Goal: Transaction & Acquisition: Purchase product/service

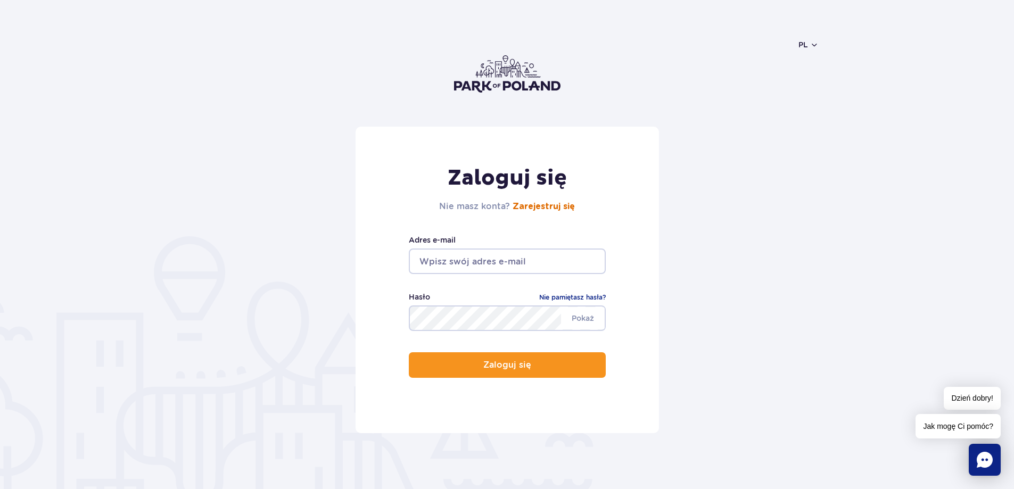
click at [552, 206] on link "Zarejestruj się" at bounding box center [544, 206] width 62 height 9
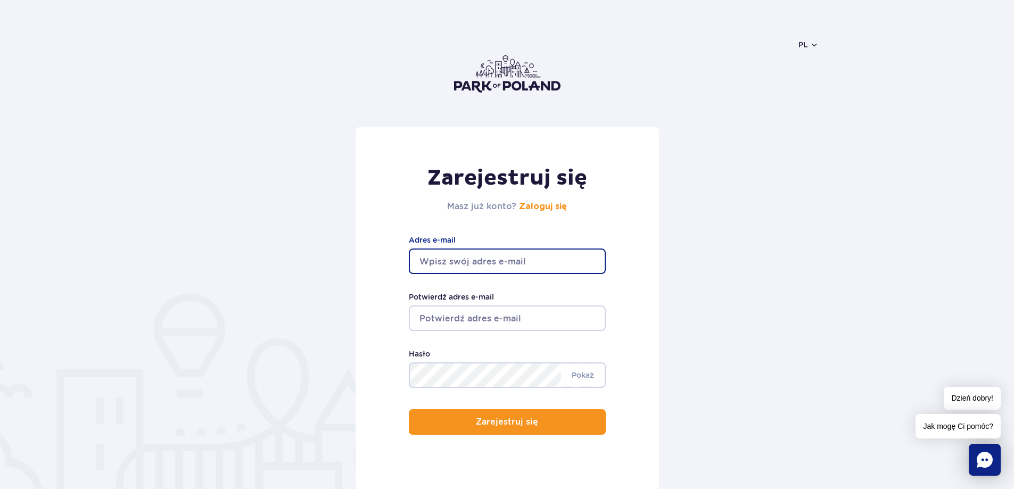
click at [496, 261] on input "Adres e-mail" at bounding box center [507, 262] width 197 height 26
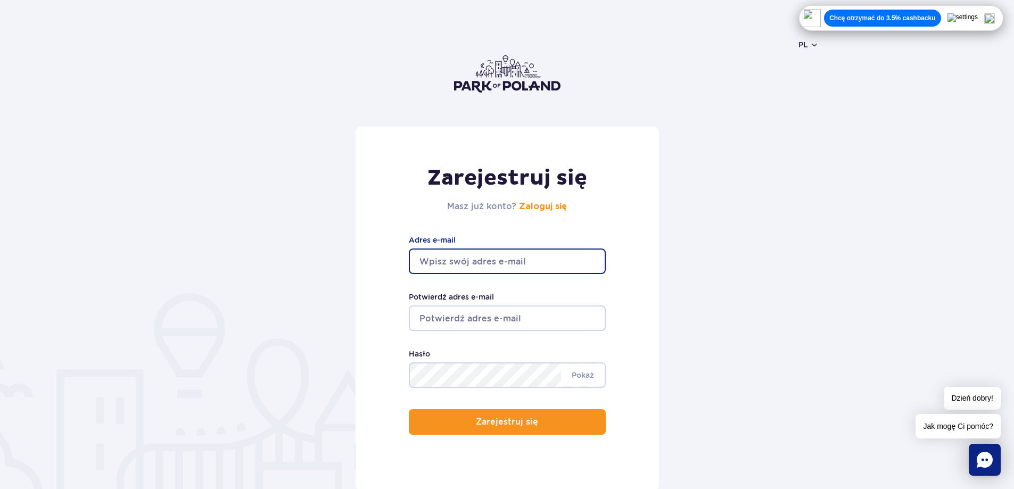
type input "[EMAIL_ADDRESS][DOMAIN_NAME]"
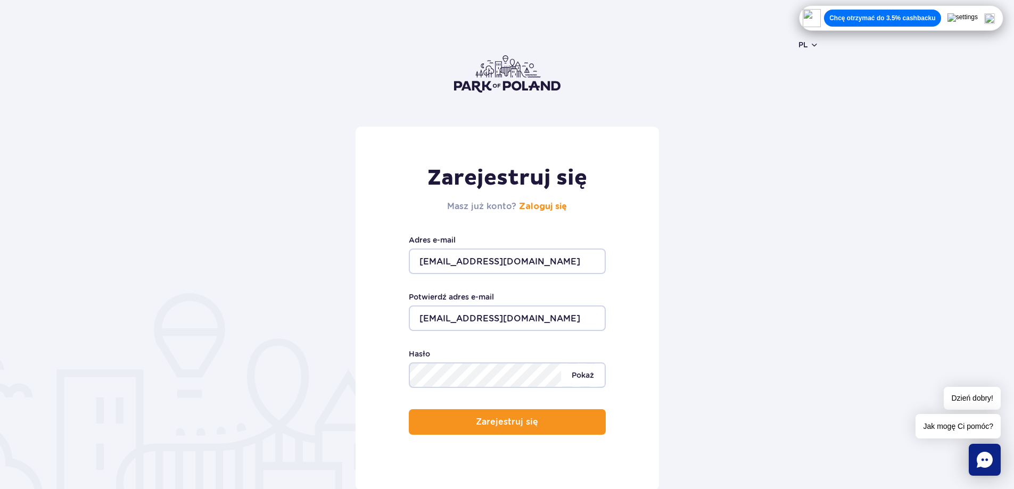
click at [585, 376] on span "Pokaż" at bounding box center [583, 375] width 44 height 22
click at [72, 240] on div "Zarejestruj się Masz już konto? Zaloguj się kacperobarski2001@gmail.com Adres e…" at bounding box center [507, 351] width 1014 height 449
click at [514, 422] on p "Zarejestruj się" at bounding box center [503, 422] width 62 height 10
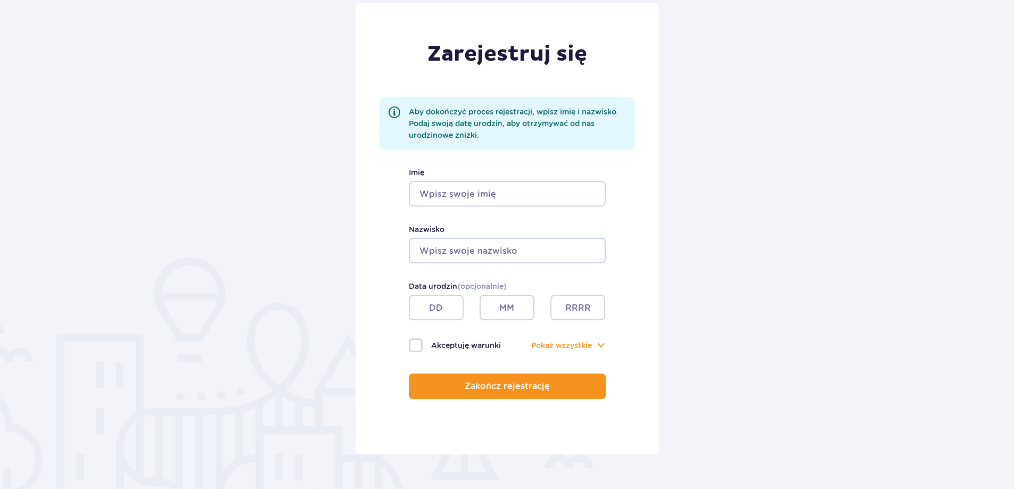
click at [455, 196] on input "Imię" at bounding box center [507, 194] width 197 height 26
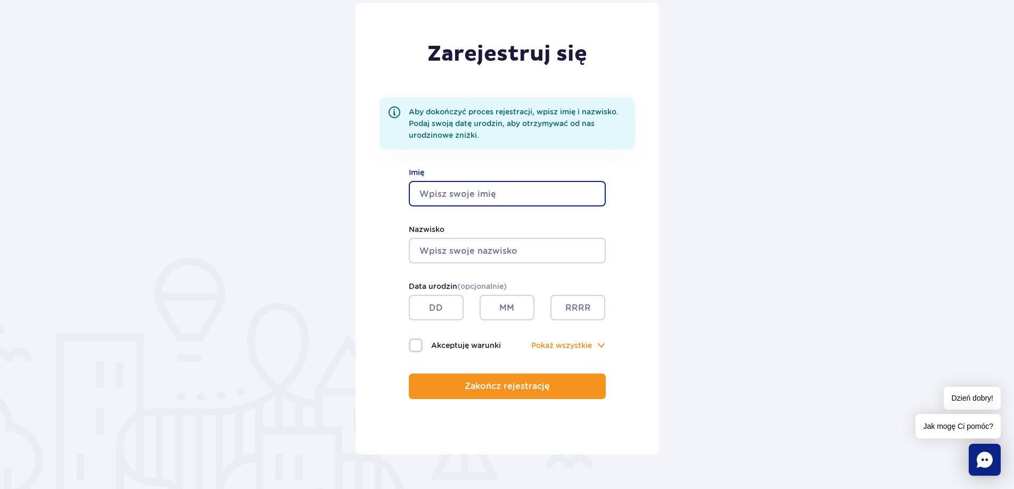
type input "Kacper"
type input "Obarski"
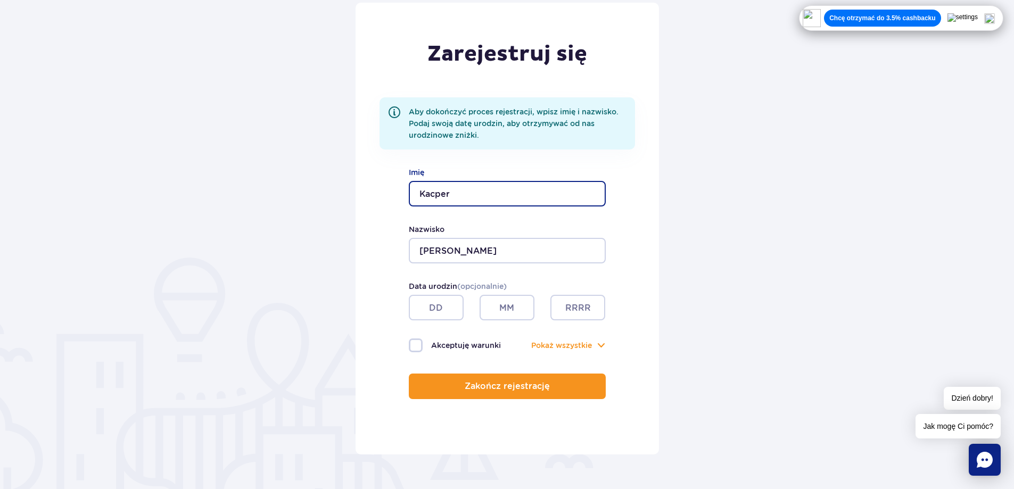
click at [317, 272] on form "Zarejestruj się Aby dokończyć proces rejestracji, wpisz imię i nazwisko. Podaj …" at bounding box center [507, 229] width 624 height 452
click at [429, 309] on input "text" at bounding box center [436, 308] width 55 height 26
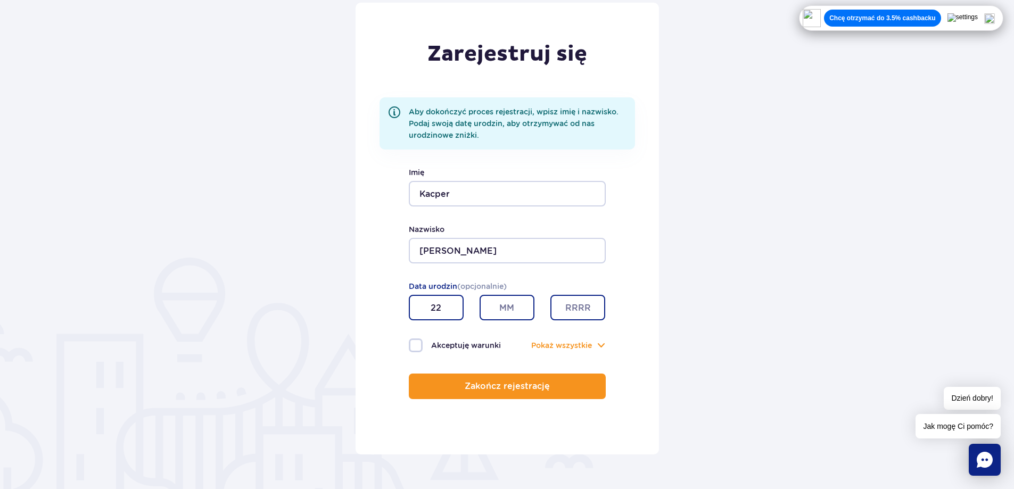
type input "22"
click at [511, 312] on input "text" at bounding box center [507, 308] width 55 height 26
type input "09"
click at [590, 310] on input "text" at bounding box center [578, 308] width 55 height 26
type input "2006"
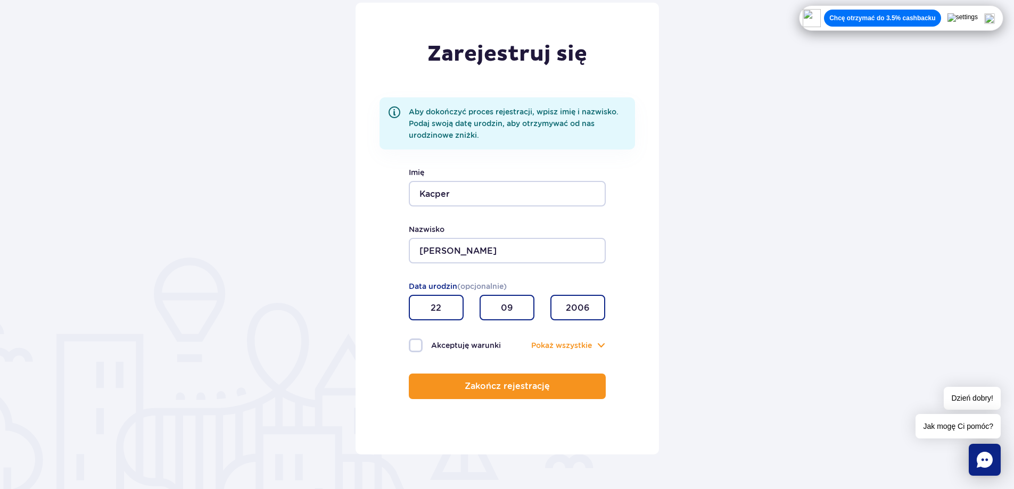
drag, startPoint x: 692, startPoint y: 347, endPoint x: 686, endPoint y: 348, distance: 6.6
click at [691, 347] on form "Zarejestruj się Aby dokończyć proces rejestracji, wpisz imię i nazwisko. Podaj …" at bounding box center [507, 229] width 624 height 452
click at [417, 348] on label "Akceptuję warunki" at bounding box center [458, 346] width 99 height 14
click at [417, 341] on input "Akceptuję warunki" at bounding box center [415, 340] width 12 height 2
checkbox input "true"
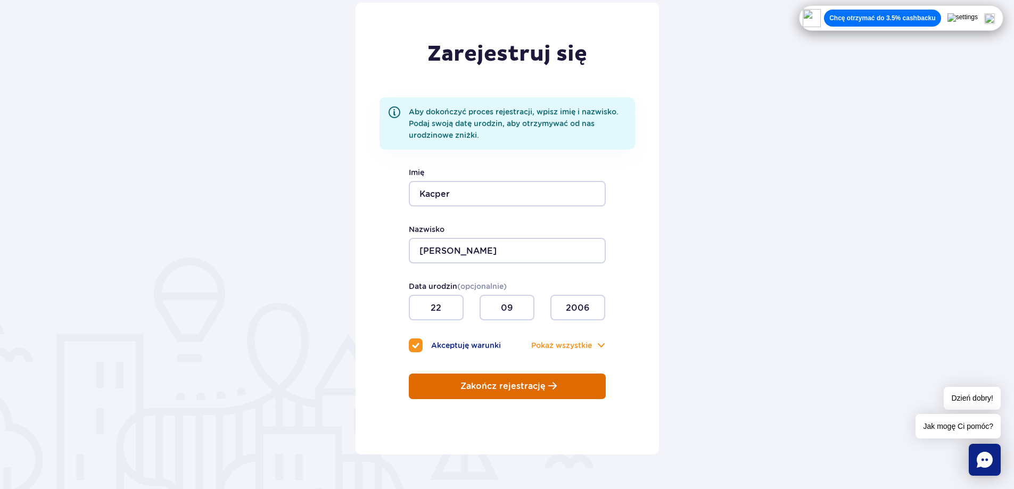
click at [515, 387] on p "Zakończ rejestrację" at bounding box center [503, 387] width 85 height 10
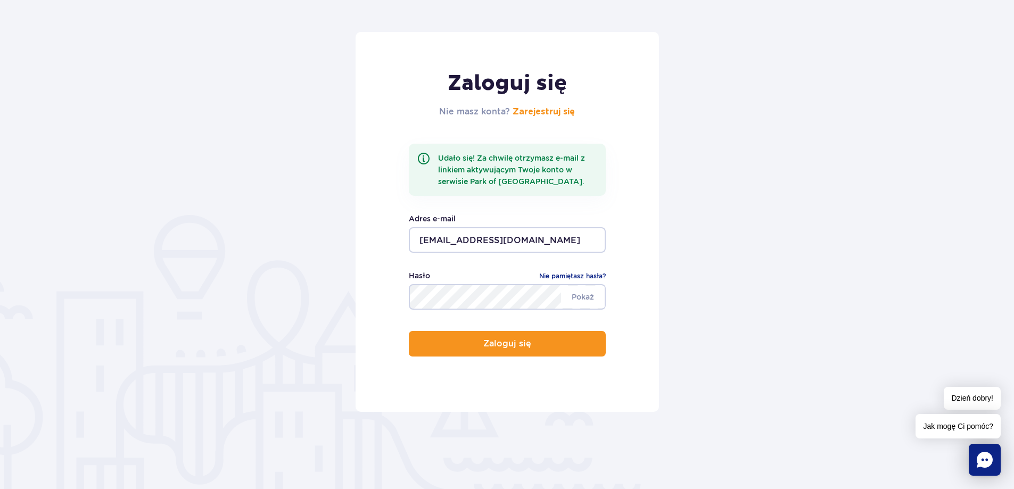
scroll to position [124, 0]
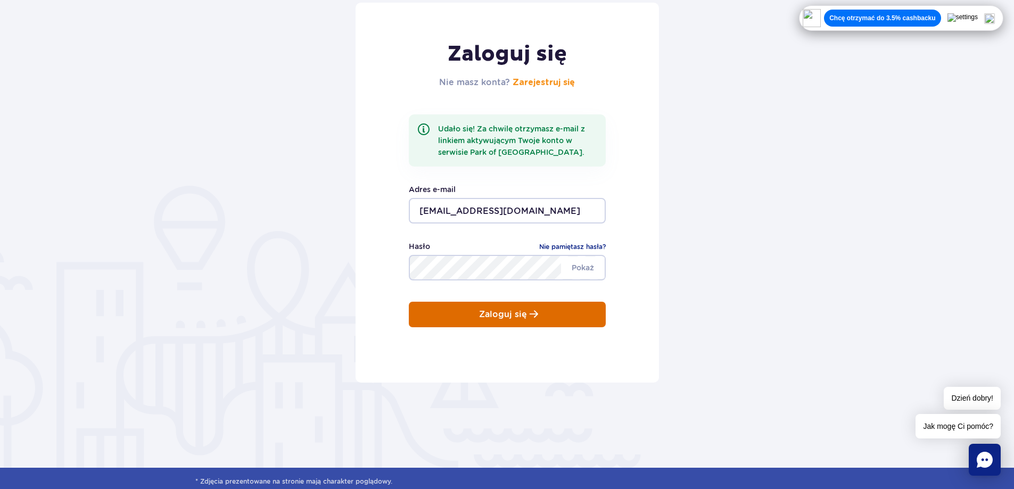
click at [497, 315] on p "Zaloguj się" at bounding box center [503, 315] width 48 height 10
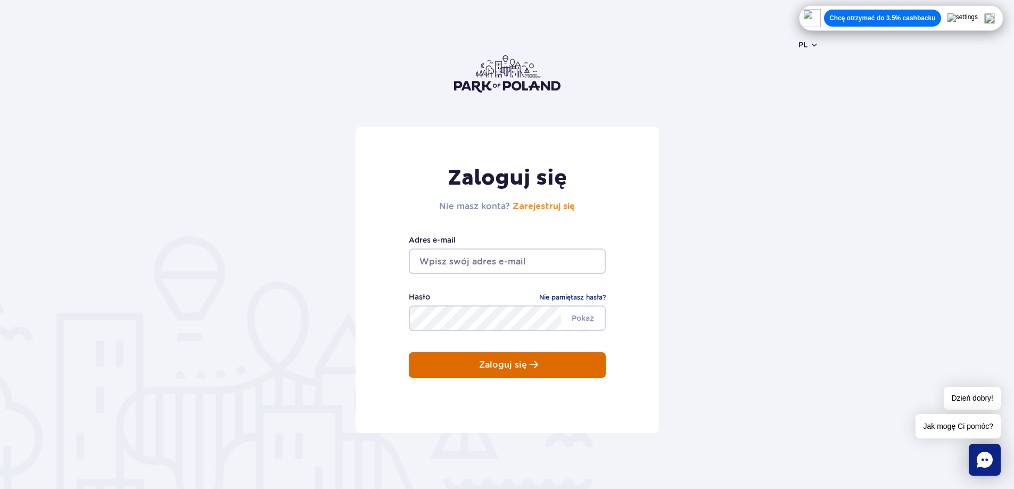
type input "[EMAIL_ADDRESS][DOMAIN_NAME]"
click at [468, 367] on button "Zaloguj się" at bounding box center [507, 366] width 197 height 26
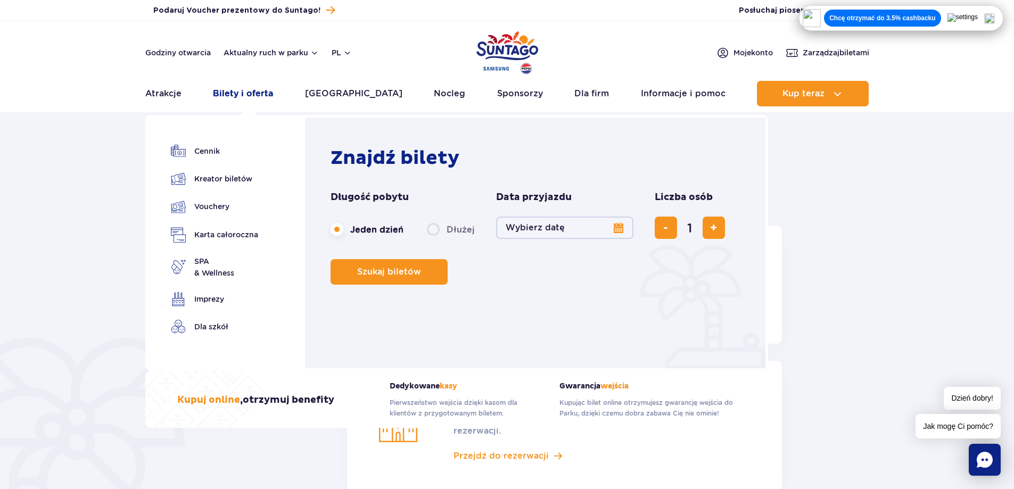
click at [239, 95] on link "Bilety i oferta" at bounding box center [243, 94] width 60 height 26
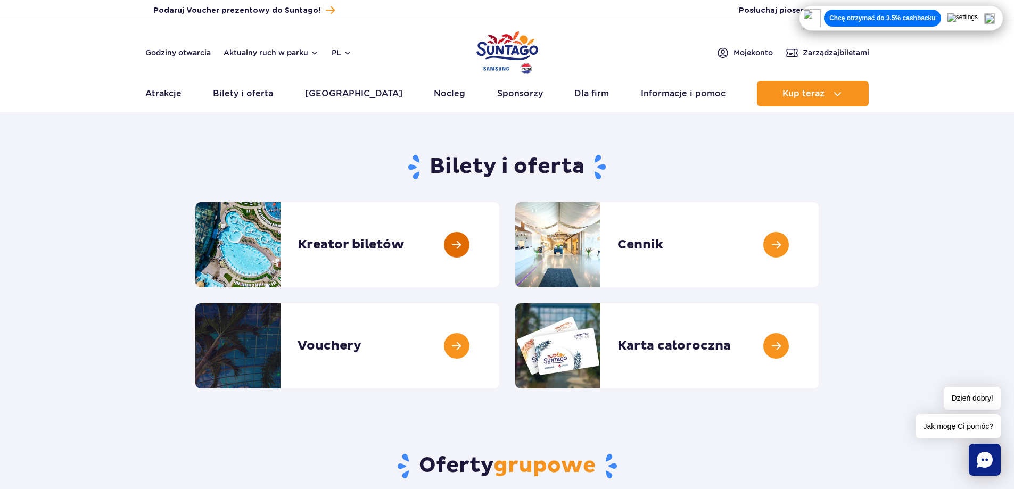
click at [499, 244] on link at bounding box center [499, 244] width 0 height 85
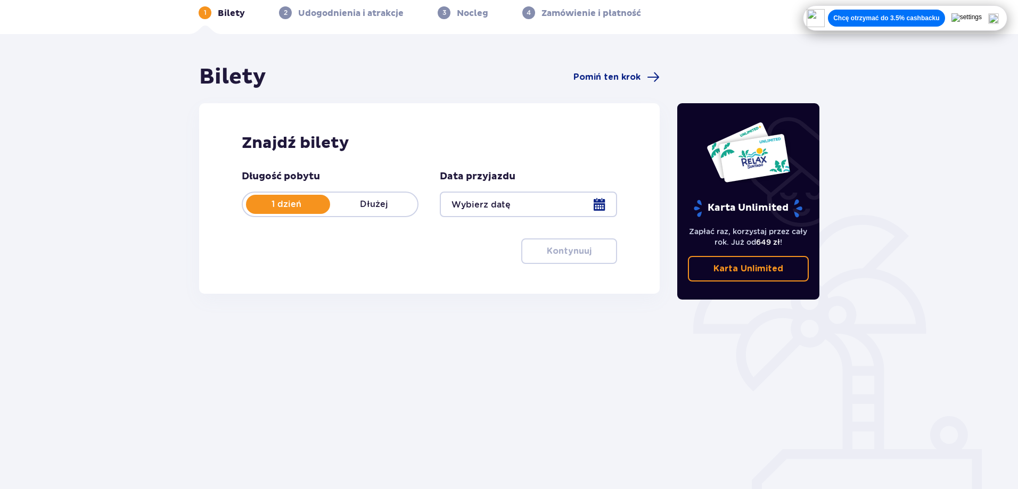
scroll to position [53, 0]
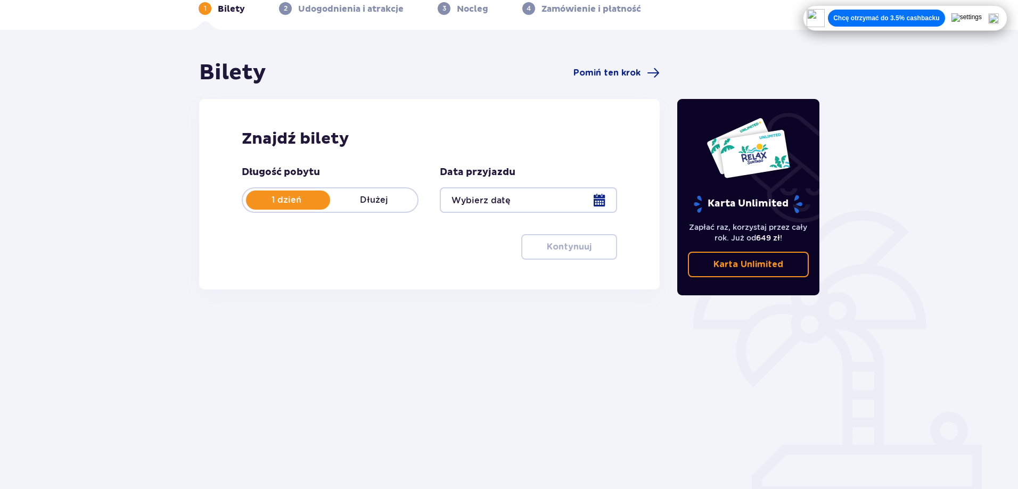
click at [395, 206] on p "Dłużej" at bounding box center [373, 200] width 87 height 12
click at [504, 195] on div at bounding box center [528, 200] width 177 height 26
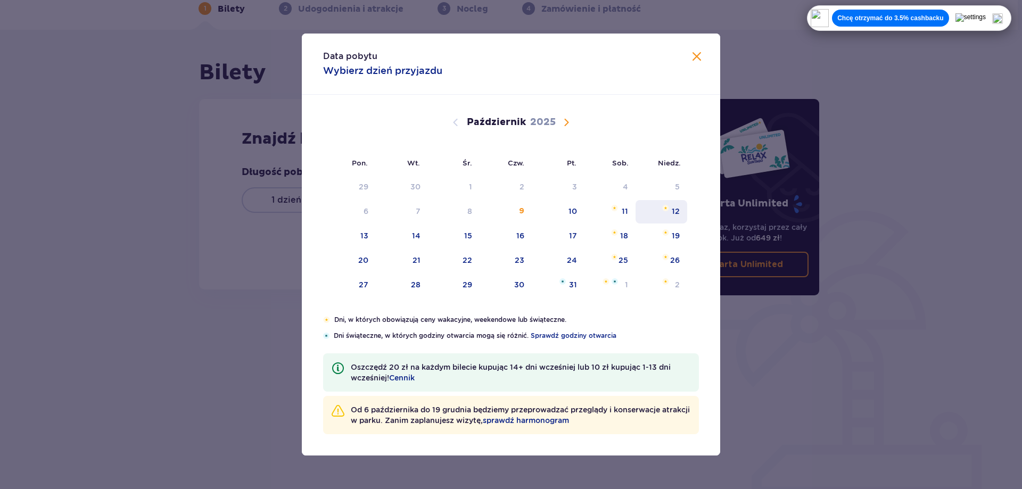
click at [675, 209] on div "12" at bounding box center [676, 211] width 8 height 11
click at [372, 235] on div "13" at bounding box center [349, 236] width 53 height 23
type input "12.10.25 - 13.10.25"
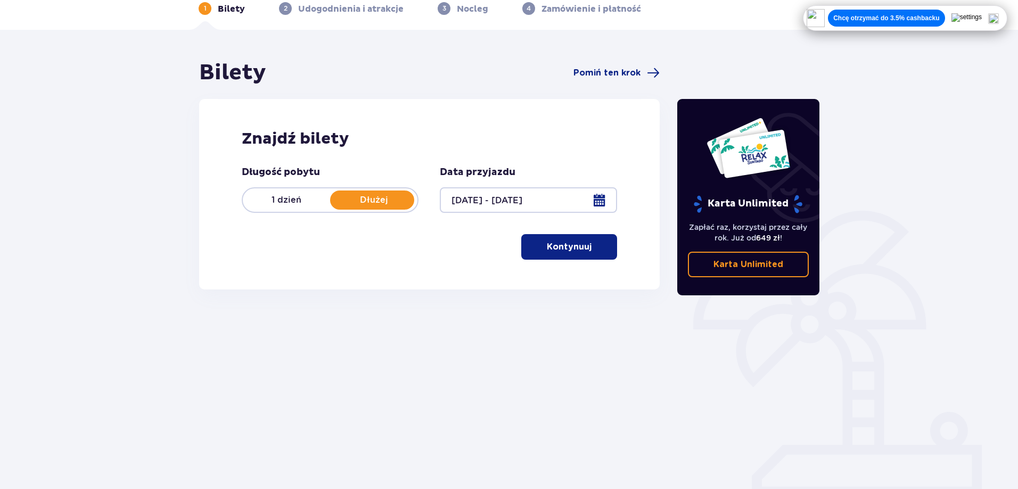
click at [537, 249] on button "Kontynuuj" at bounding box center [569, 247] width 96 height 26
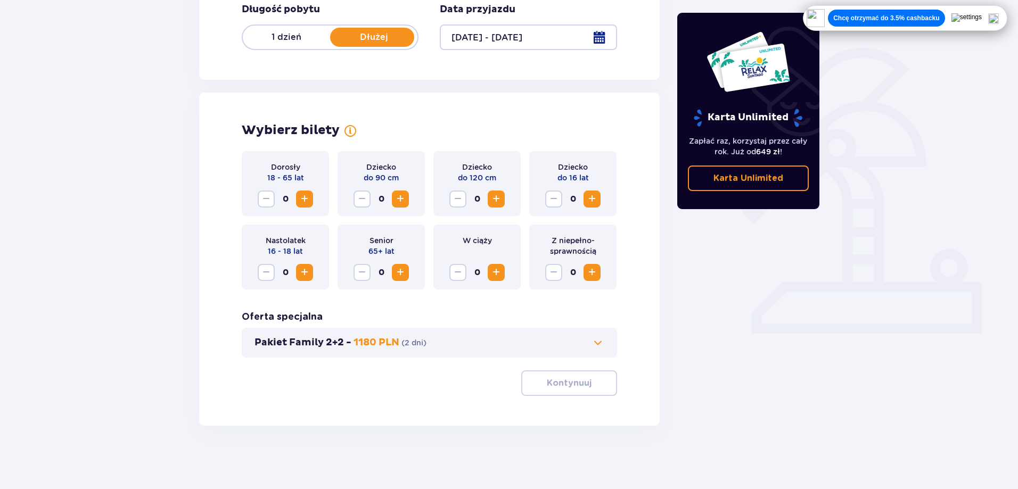
scroll to position [217, 0]
click at [592, 271] on span "Zwiększ" at bounding box center [592, 272] width 13 height 13
click at [552, 271] on span "Zmniejsz" at bounding box center [553, 272] width 13 height 13
click at [304, 201] on span "Zwiększ" at bounding box center [304, 198] width 13 height 13
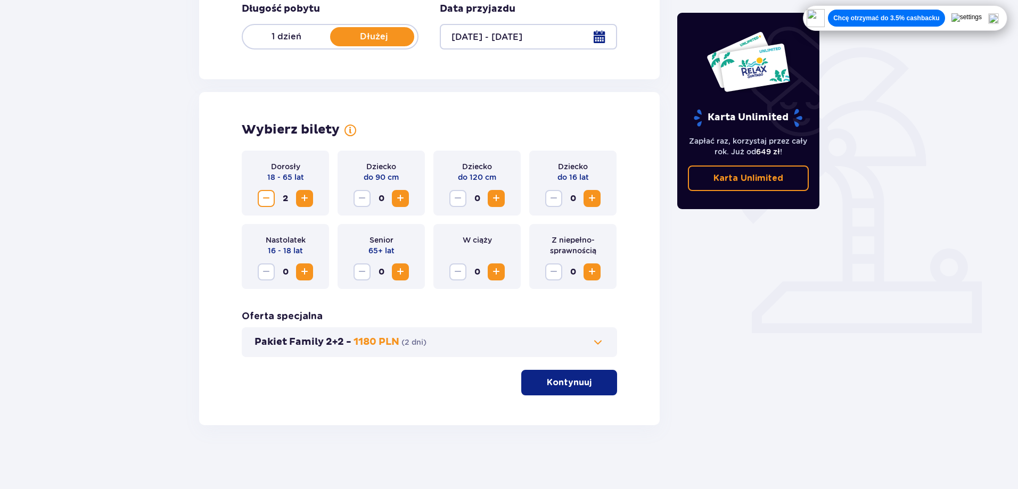
click at [304, 201] on span "Zwiększ" at bounding box center [304, 198] width 13 height 13
drag, startPoint x: 285, startPoint y: 253, endPoint x: 299, endPoint y: 253, distance: 14.4
click at [299, 253] on p "16 - 18 lat" at bounding box center [285, 250] width 35 height 11
click at [168, 264] on div "Bilety Pomiń ten krok Znajdź bilety Długość pobytu 1 dzień Dłużej Data przyjazd…" at bounding box center [509, 177] width 1018 height 623
drag, startPoint x: 459, startPoint y: 225, endPoint x: 505, endPoint y: 245, distance: 50.3
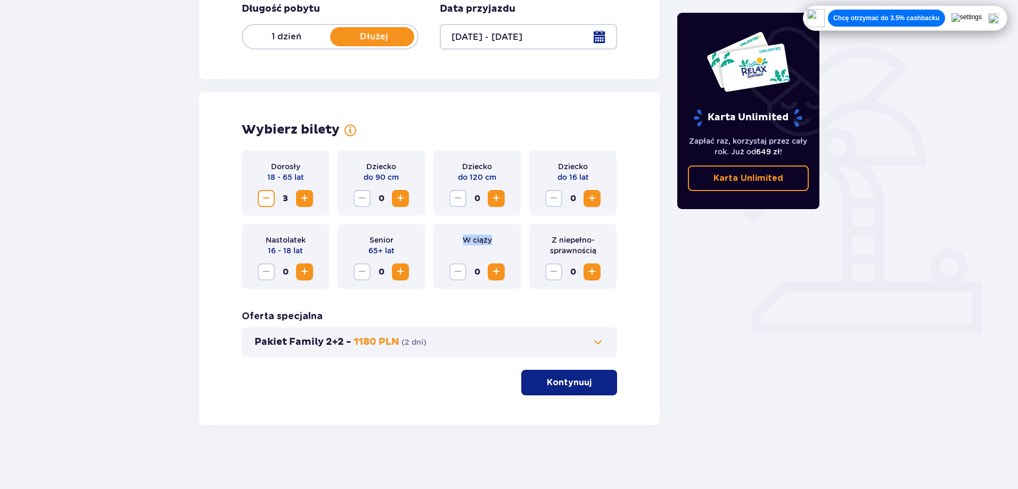
click at [504, 245] on div "W ciąży 0" at bounding box center [476, 256] width 87 height 65
click at [496, 331] on div "Pakiet Family 2+2 - 1180 PLN ( 2 dni )" at bounding box center [429, 342] width 375 height 30
click at [559, 382] on p "Kontynuuj" at bounding box center [569, 383] width 45 height 12
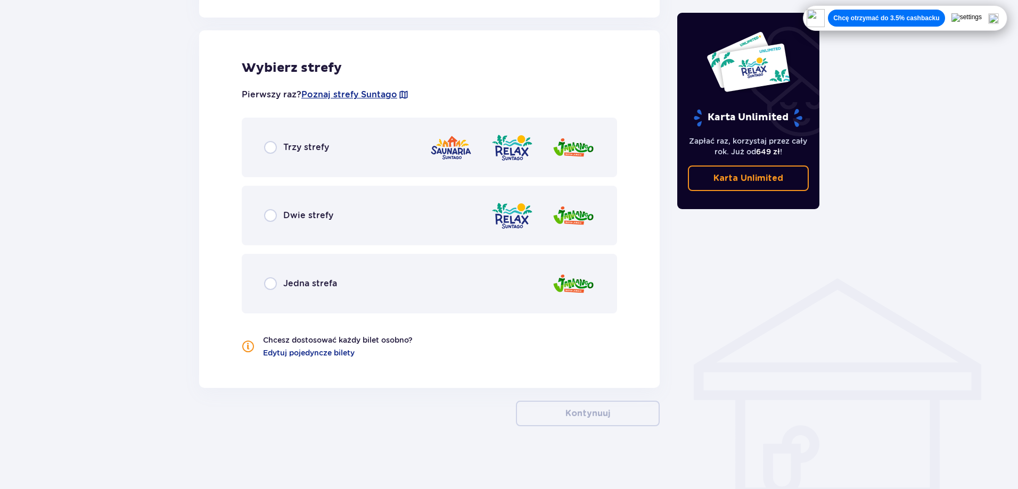
scroll to position [587, 0]
click at [263, 143] on div "Trzy strefy" at bounding box center [429, 147] width 375 height 60
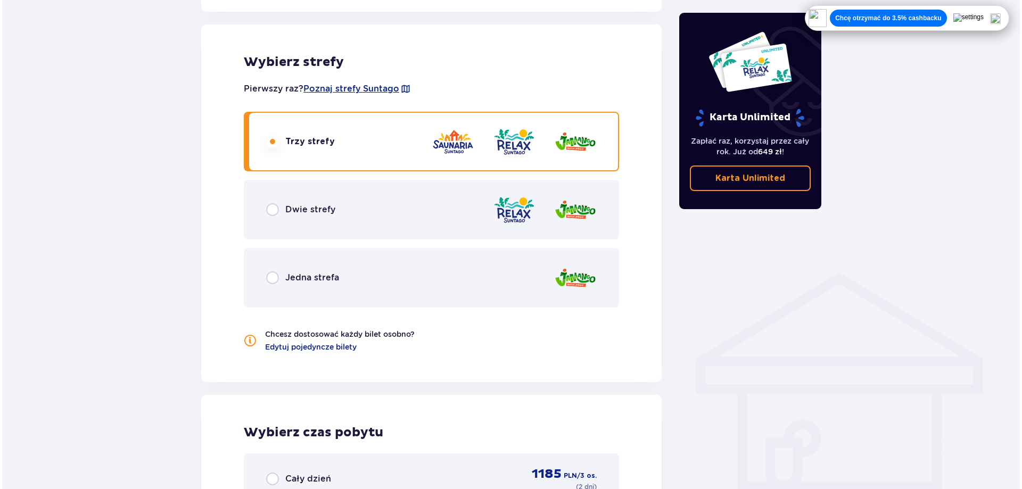
scroll to position [593, 0]
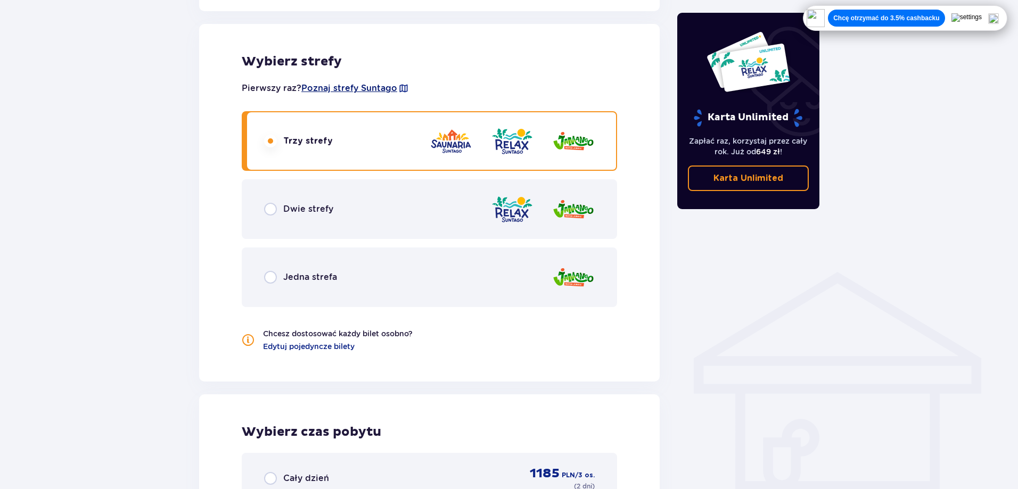
click at [373, 92] on span "Poznaj strefy Suntago" at bounding box center [349, 89] width 96 height 12
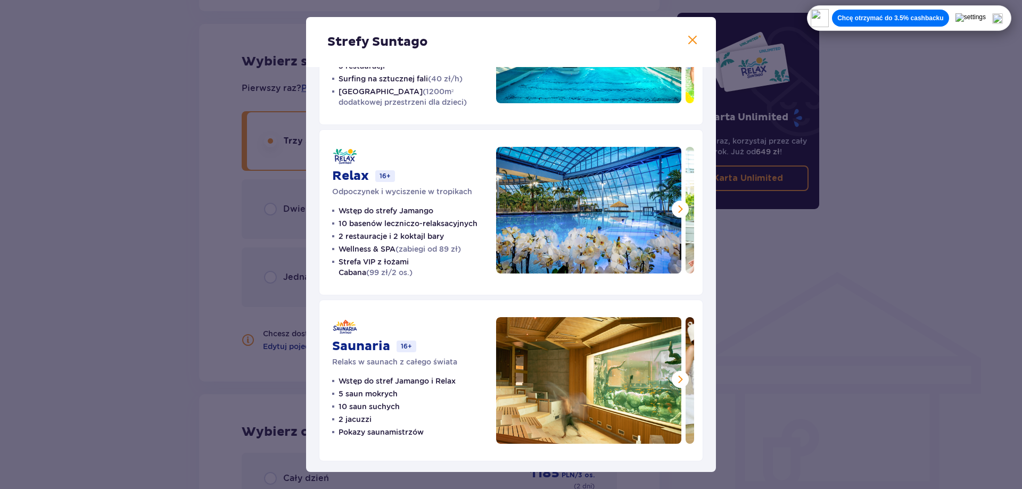
scroll to position [123, 0]
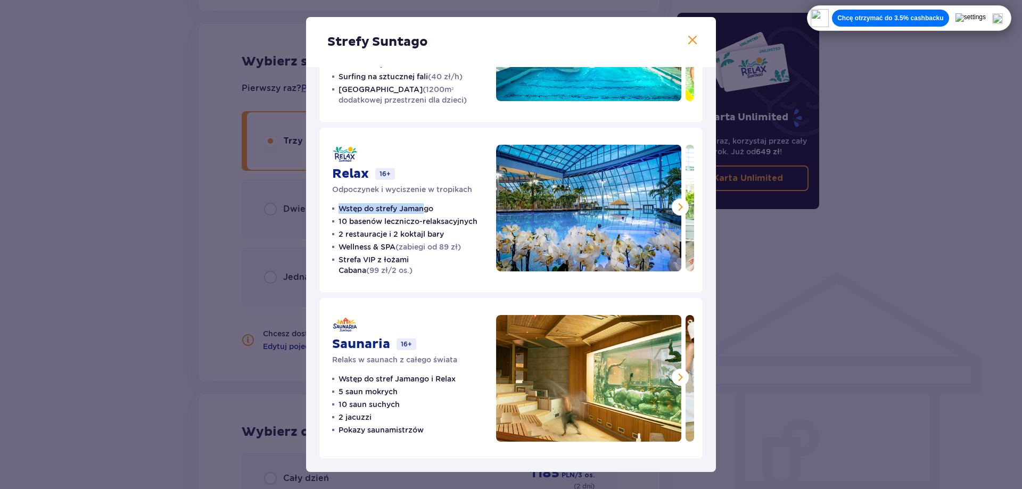
drag, startPoint x: 371, startPoint y: 217, endPoint x: 426, endPoint y: 209, distance: 55.4
click at [426, 209] on p "Wstęp do strefy Jamango" at bounding box center [386, 208] width 95 height 11
drag, startPoint x: 347, startPoint y: 218, endPoint x: 468, endPoint y: 228, distance: 121.3
click at [468, 228] on ul "Wstęp do strefy Jamango 10 basenów leczniczo-relaksacyjnych 2 restauracje i 2 k…" at bounding box center [407, 239] width 151 height 72
drag, startPoint x: 352, startPoint y: 234, endPoint x: 386, endPoint y: 236, distance: 33.6
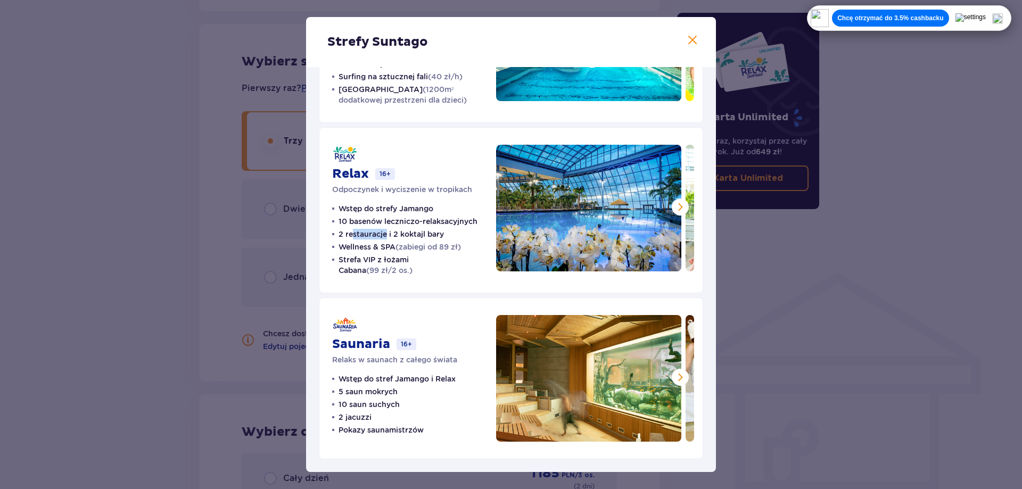
click at [386, 236] on p "2 restauracje i 2 koktajl bary" at bounding box center [391, 234] width 105 height 11
drag, startPoint x: 354, startPoint y: 247, endPoint x: 382, endPoint y: 250, distance: 27.8
click at [382, 250] on p "Wellness & SPA (zabiegi od 89 zł)" at bounding box center [400, 247] width 122 height 11
click at [459, 253] on ul "Wstęp do strefy Jamango 10 basenów leczniczo-relaksacyjnych 2 restauracje i 2 k…" at bounding box center [407, 239] width 151 height 72
click at [682, 206] on span at bounding box center [680, 207] width 13 height 13
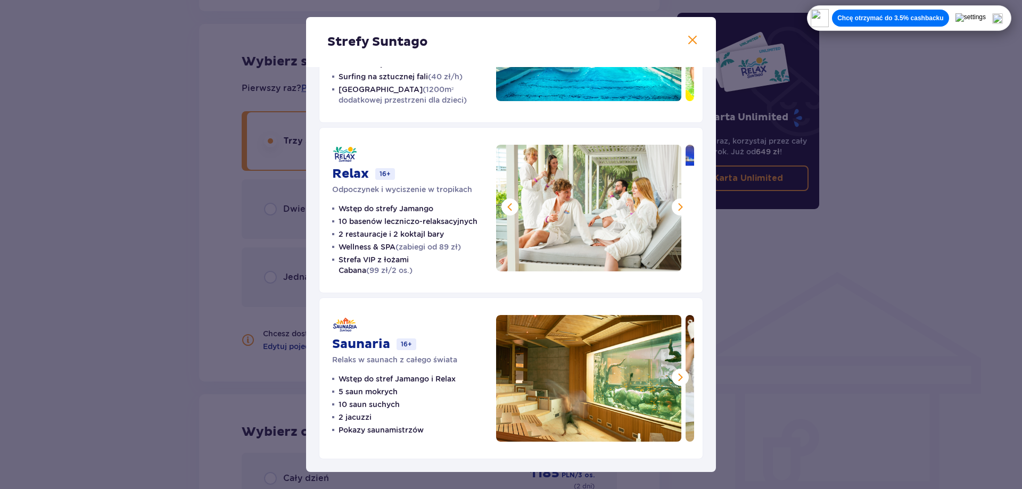
click at [682, 206] on span at bounding box center [680, 207] width 13 height 13
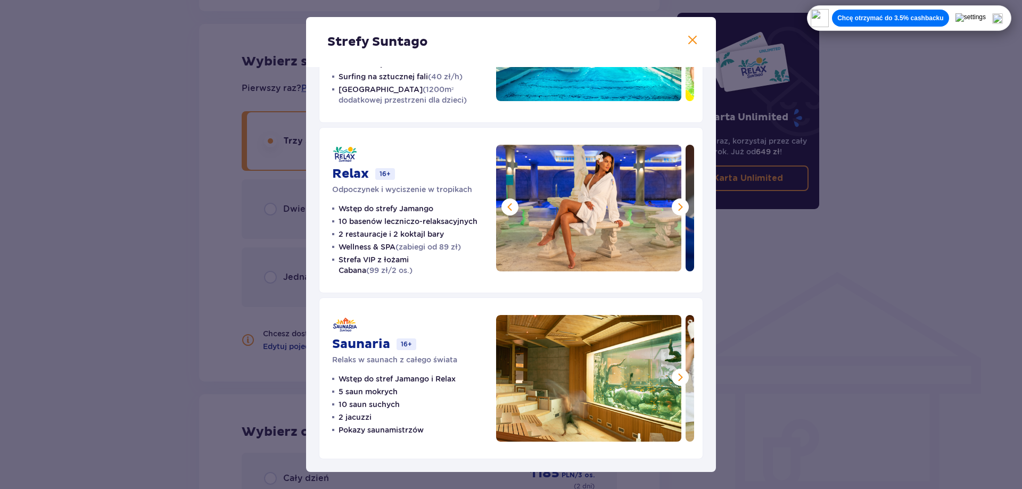
click at [681, 207] on span at bounding box center [680, 207] width 13 height 13
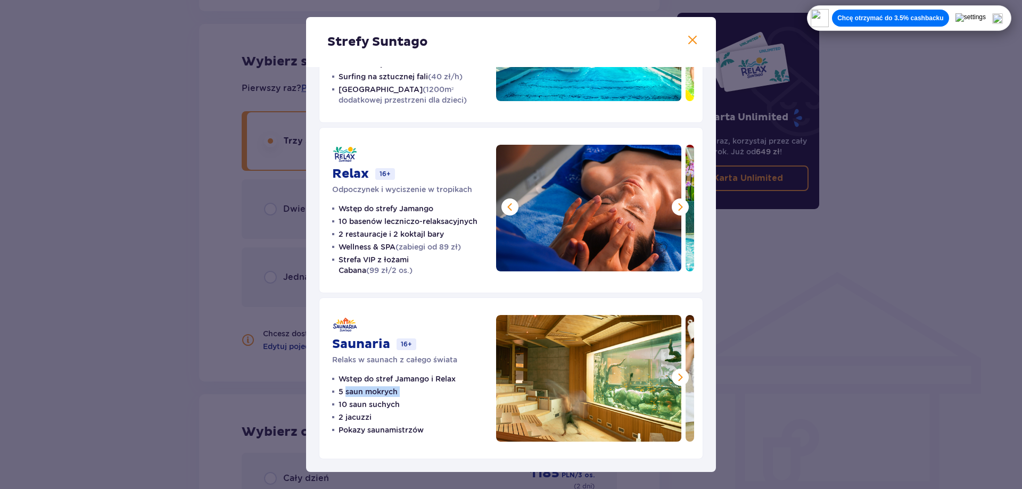
drag, startPoint x: 358, startPoint y: 395, endPoint x: 399, endPoint y: 399, distance: 41.2
click at [399, 399] on ul "Wstęp do stref Jamango i Relax 5 saun mokrych 10 saun suchych 2 jacuzzi Pokazy …" at bounding box center [394, 405] width 124 height 62
drag, startPoint x: 346, startPoint y: 407, endPoint x: 411, endPoint y: 410, distance: 64.5
click at [409, 410] on ul "Wstęp do stref Jamango i Relax 5 saun mokrych 10 saun suchych 2 jacuzzi Pokazy …" at bounding box center [394, 405] width 124 height 62
click at [676, 374] on span at bounding box center [680, 377] width 13 height 13
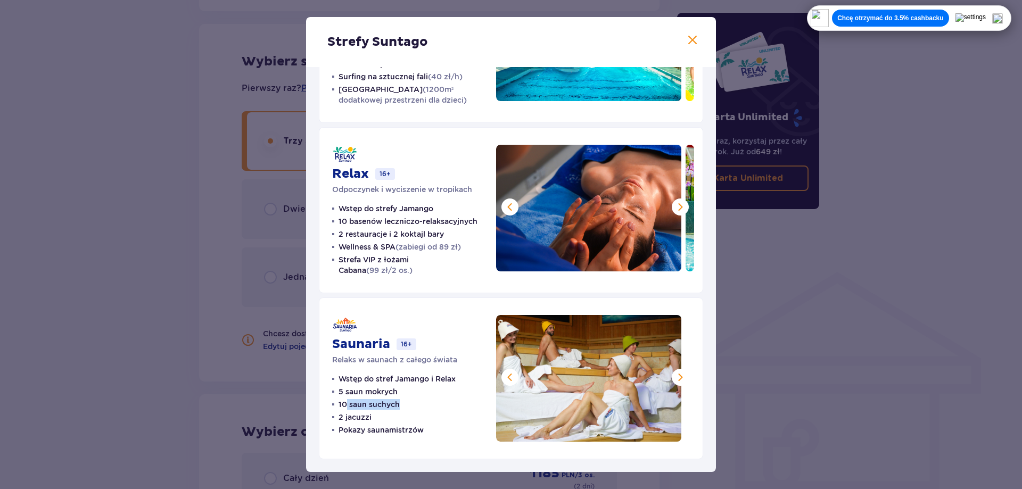
click at [676, 374] on span at bounding box center [680, 377] width 13 height 13
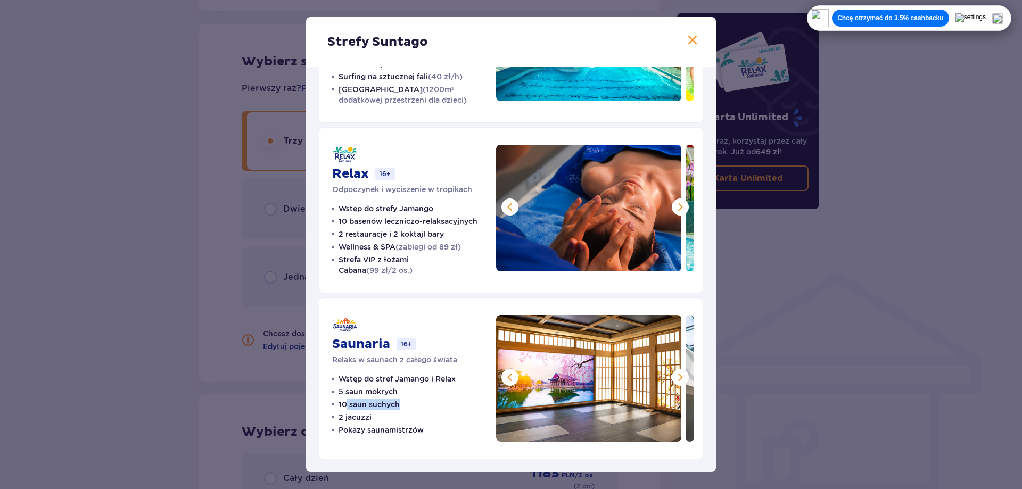
click at [676, 374] on span at bounding box center [680, 377] width 13 height 13
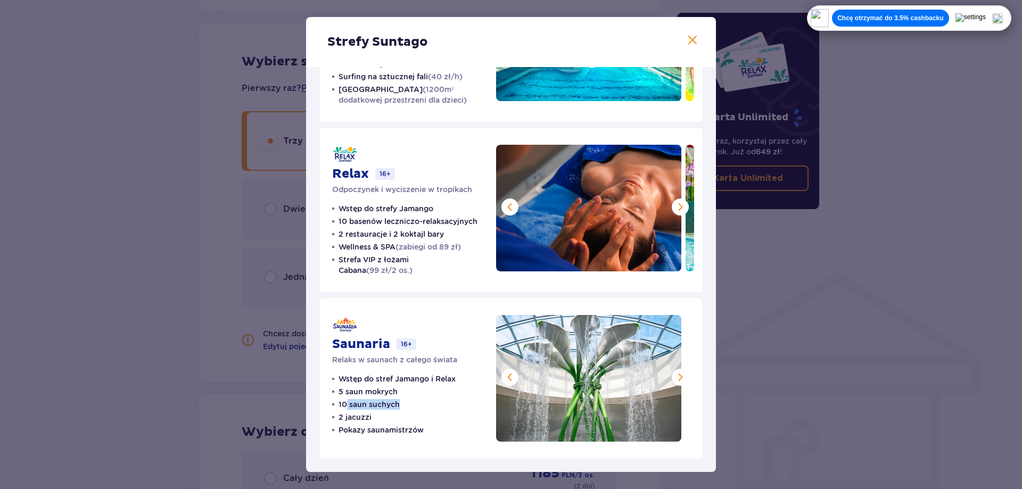
click at [676, 374] on span at bounding box center [680, 377] width 13 height 13
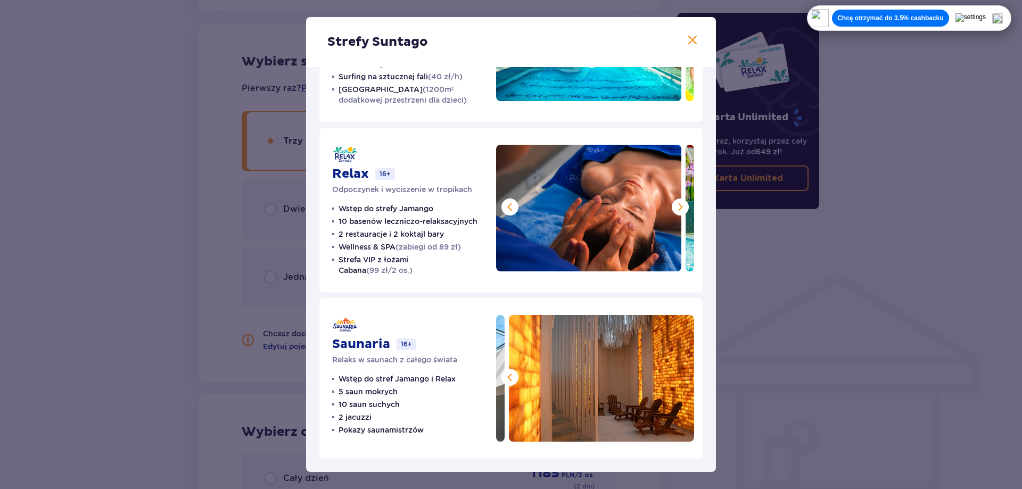
click at [835, 340] on div "Strefy Suntago Jamango Wodna rozrywka dla całej rodziny 35 zjeżdżalni 7 basenów…" at bounding box center [511, 244] width 1022 height 489
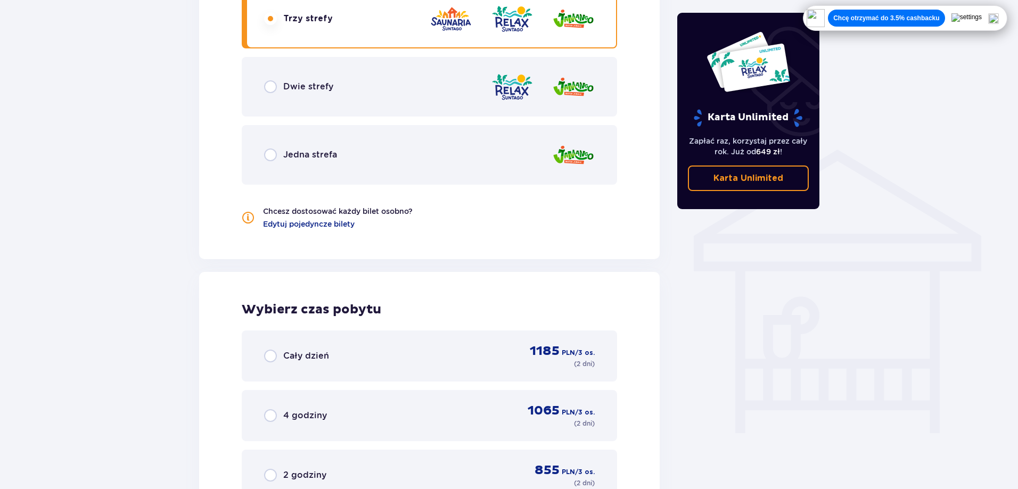
scroll to position [717, 0]
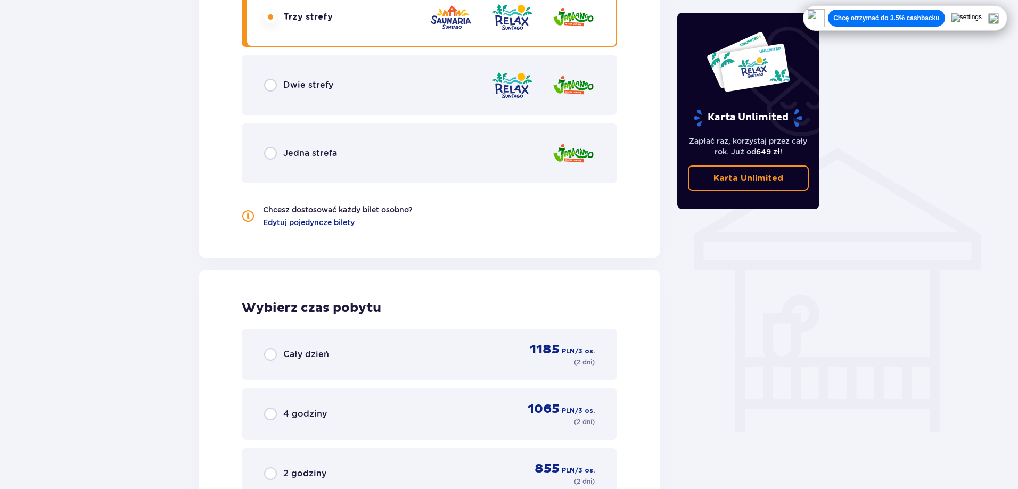
click at [249, 144] on div "Jedna strefa" at bounding box center [429, 154] width 375 height 60
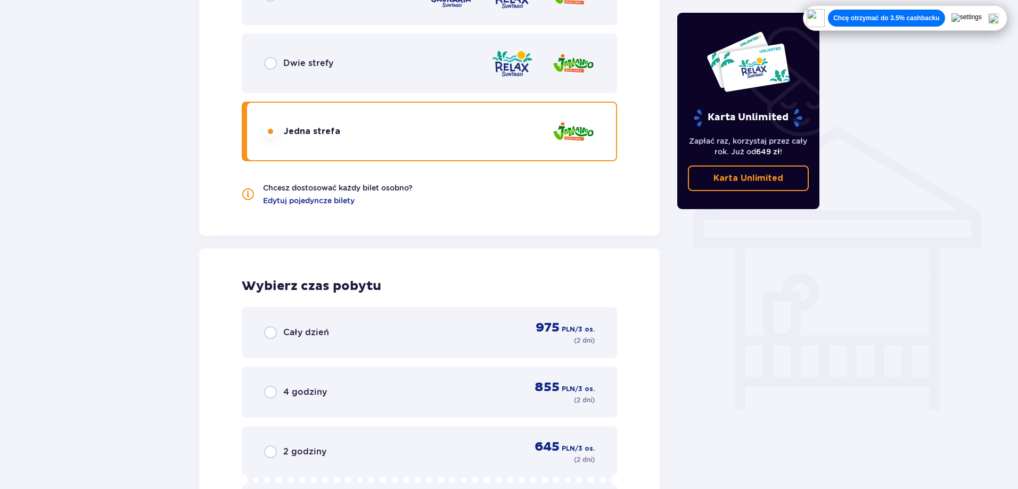
scroll to position [714, 0]
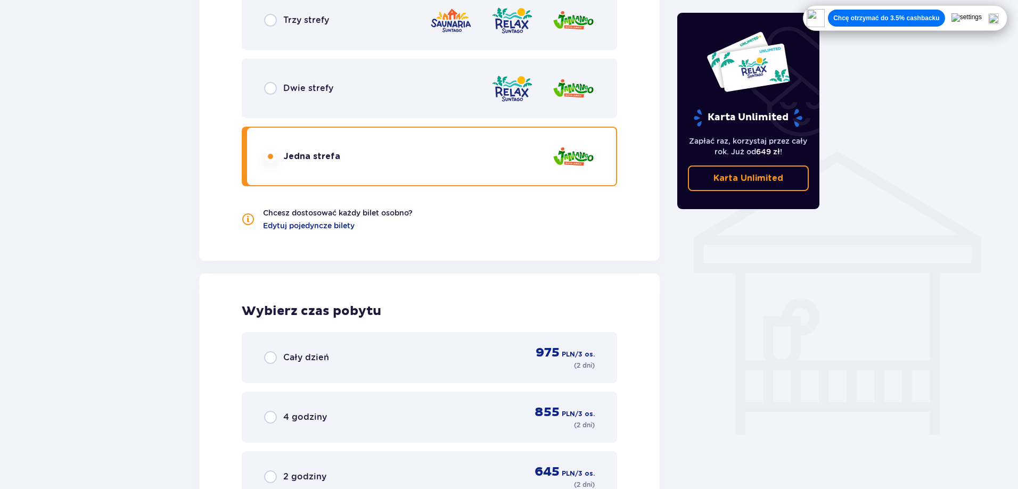
click at [271, 21] on input "radio" at bounding box center [270, 20] width 13 height 13
radio input "true"
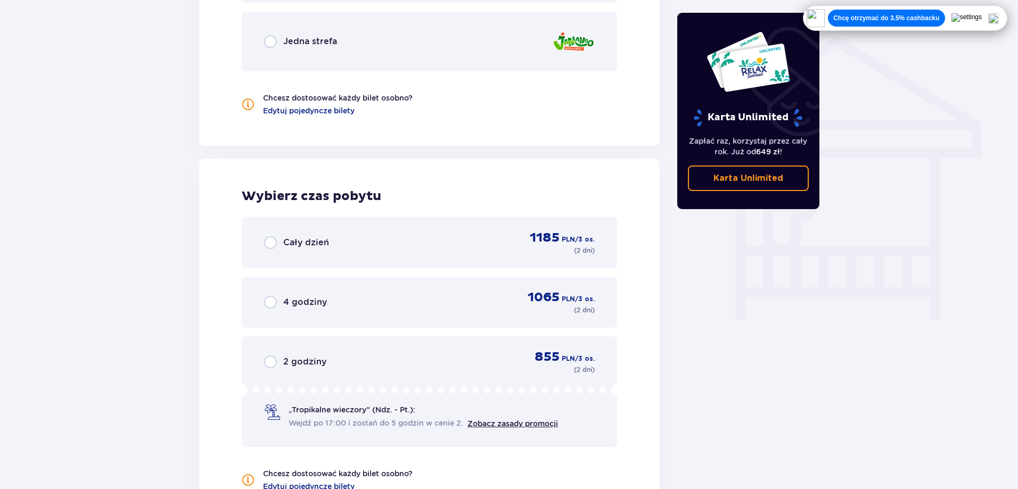
scroll to position [837, 0]
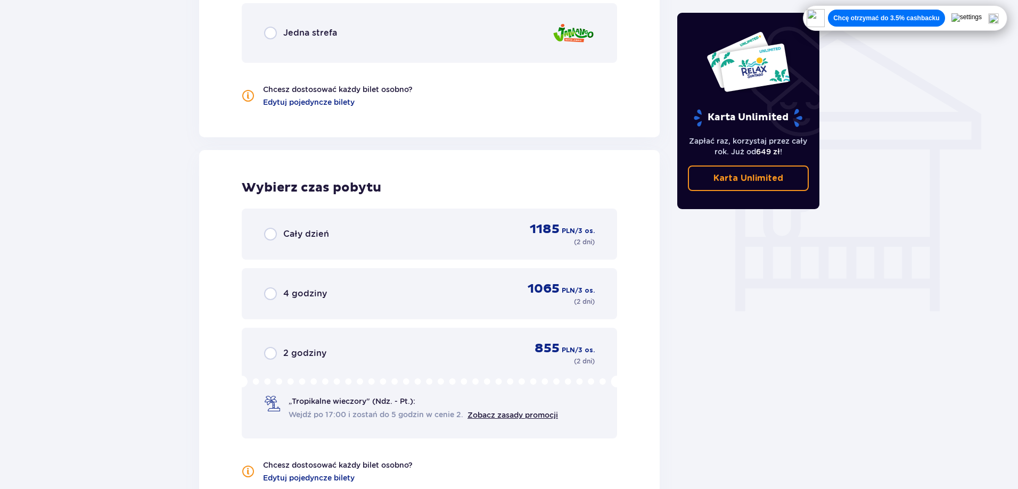
click at [264, 233] on input "radio" at bounding box center [270, 234] width 13 height 13
radio input "true"
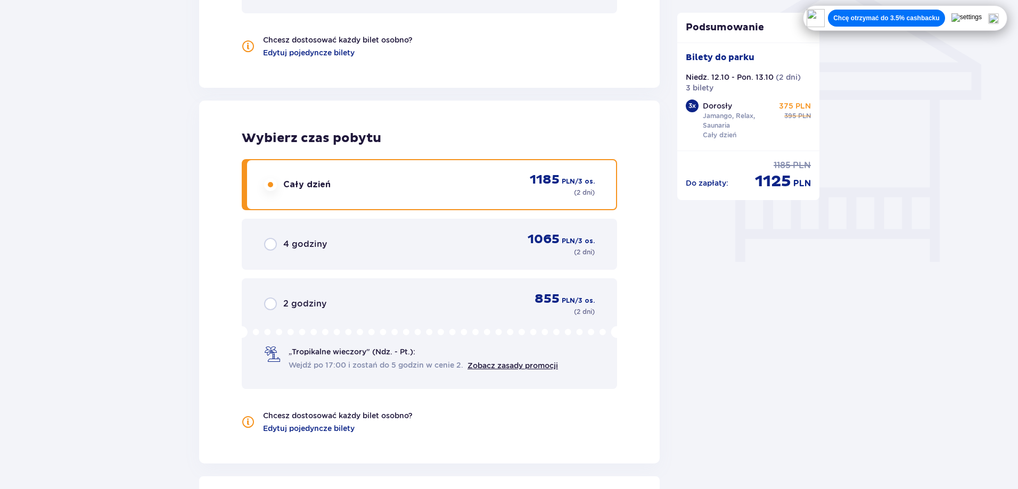
scroll to position [1023, 0]
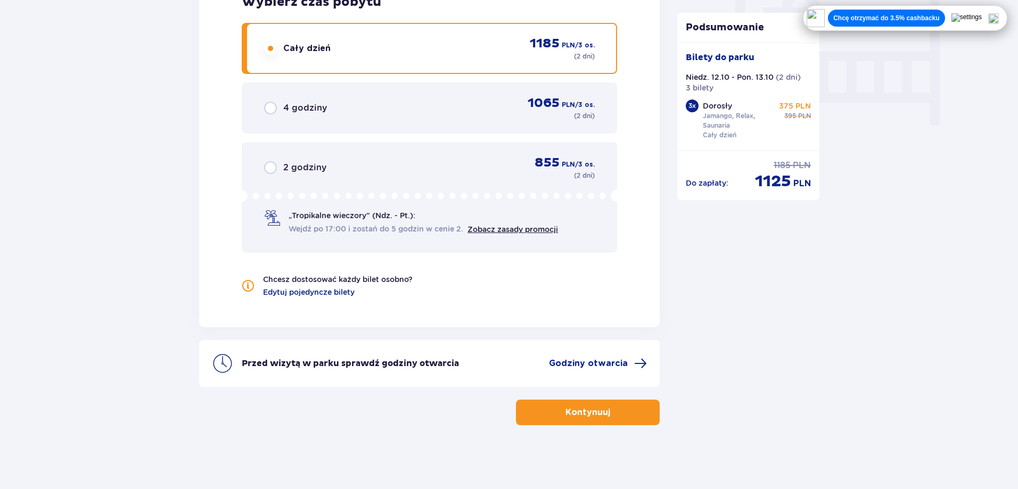
click at [566, 416] on p "Kontynuuj" at bounding box center [588, 413] width 45 height 12
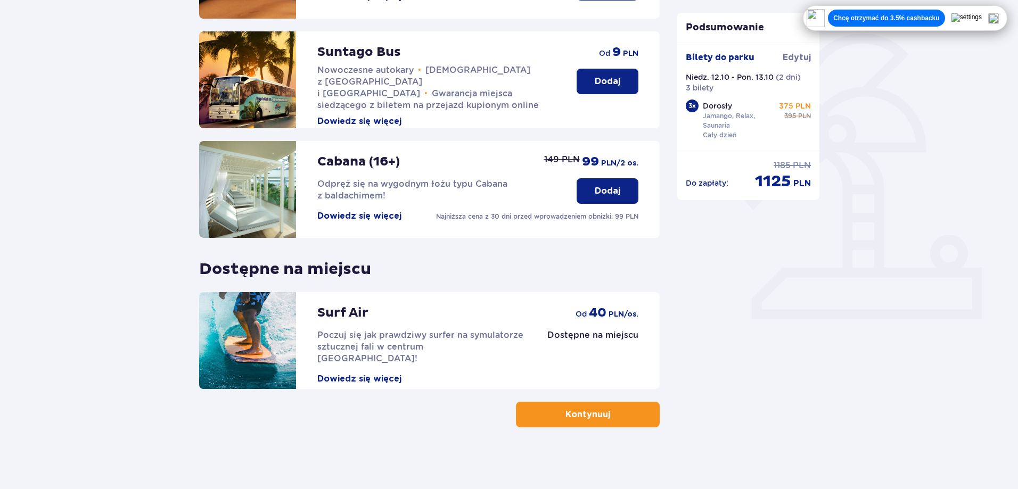
scroll to position [233, 0]
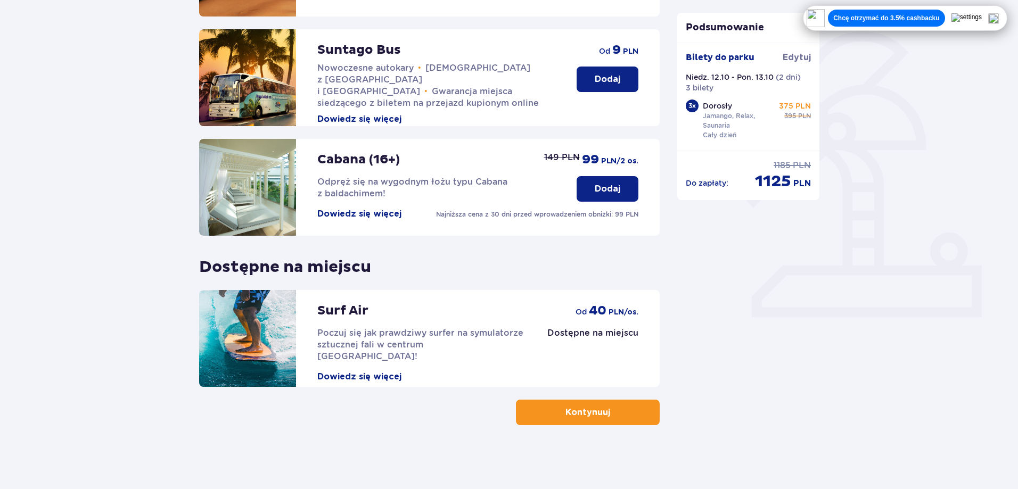
click at [584, 412] on p "Kontynuuj" at bounding box center [588, 413] width 45 height 12
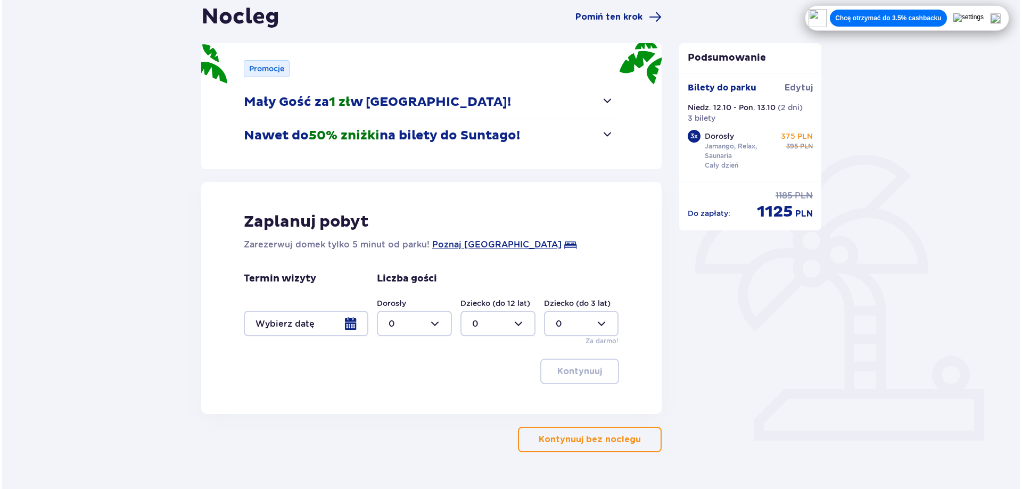
scroll to position [124, 0]
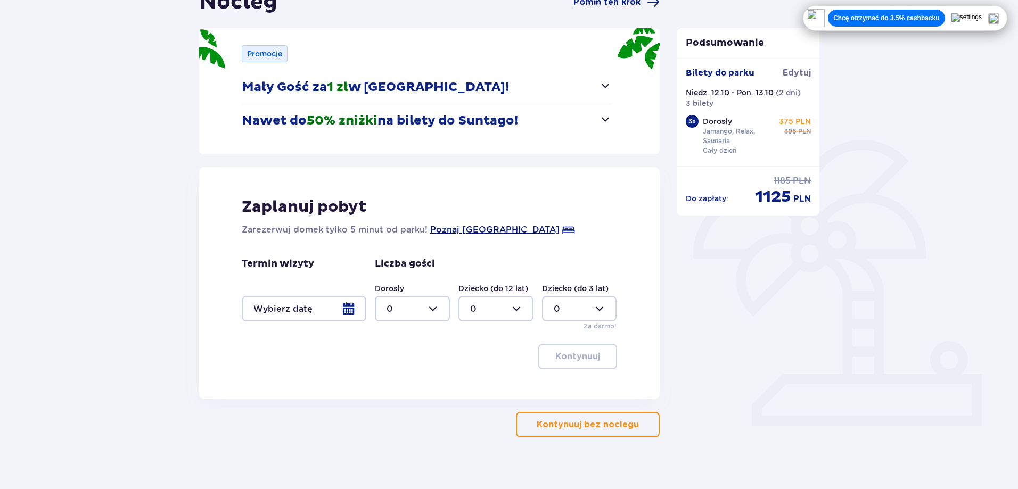
click at [504, 231] on span "Poznaj Suntago Village" at bounding box center [494, 230] width 129 height 13
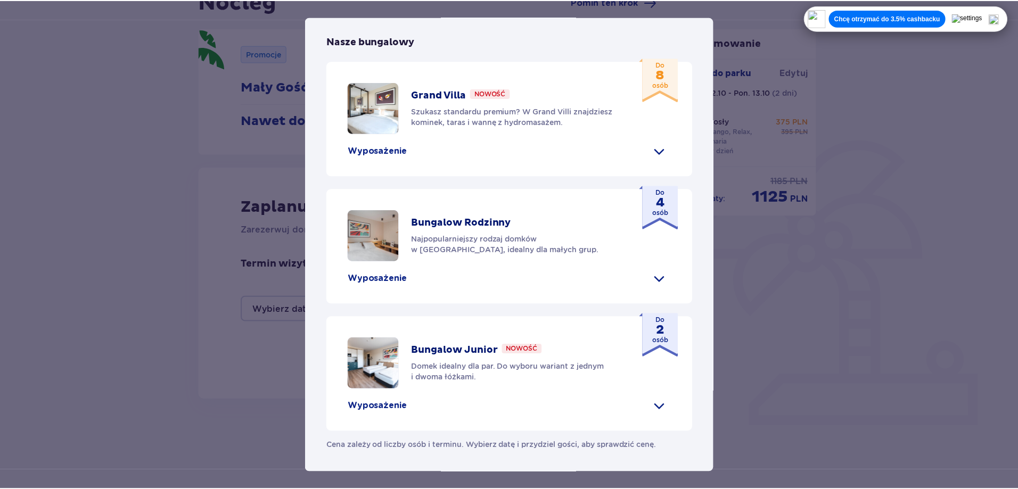
scroll to position [439, 0]
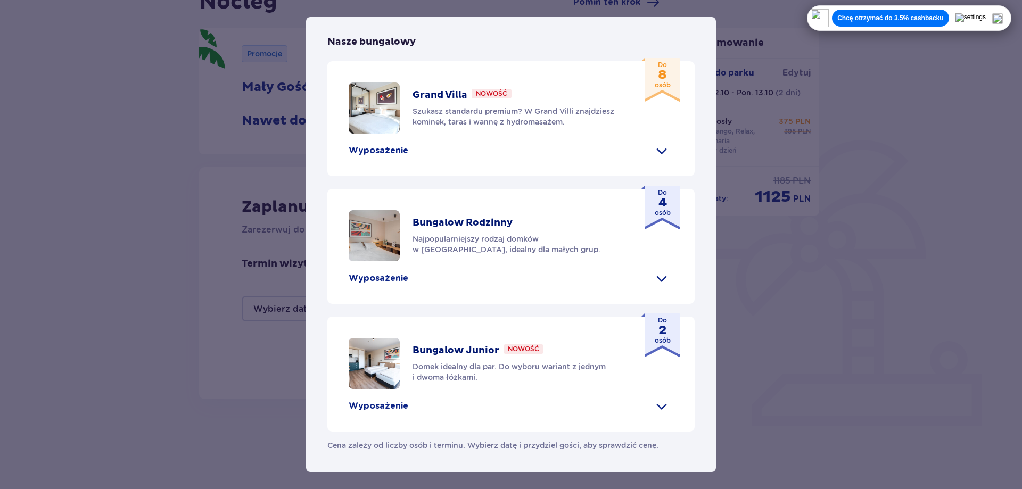
click at [81, 263] on div "Suntago Village Suntago Village to idealne miejsce dla fanów dobrej zabawy i tr…" at bounding box center [511, 244] width 1022 height 489
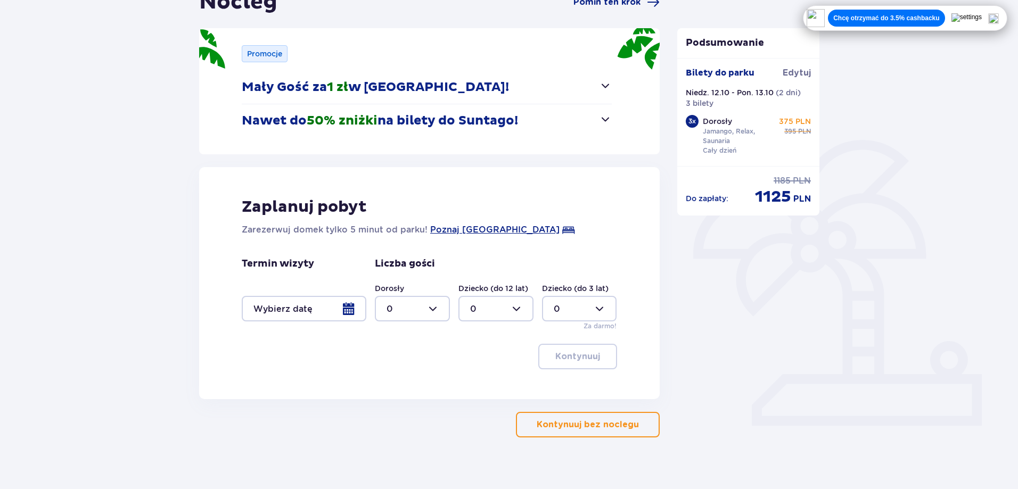
click at [433, 309] on div at bounding box center [412, 309] width 75 height 26
click at [390, 405] on p "3" at bounding box center [389, 409] width 5 height 12
type input "3"
click at [315, 303] on div at bounding box center [304, 309] width 125 height 26
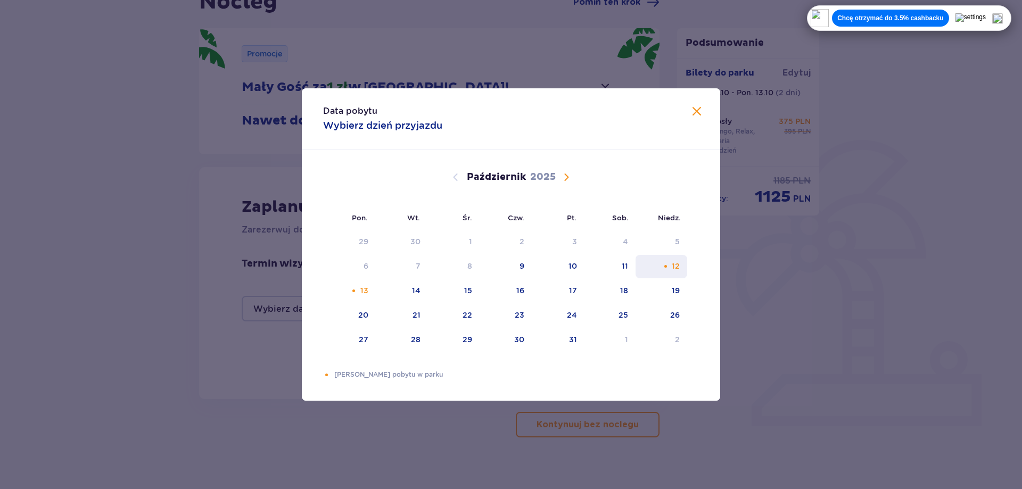
click at [670, 263] on div "12" at bounding box center [662, 266] width 52 height 23
click at [363, 291] on div "13" at bounding box center [365, 290] width 8 height 11
type input "12.10.25 - 13.10.25"
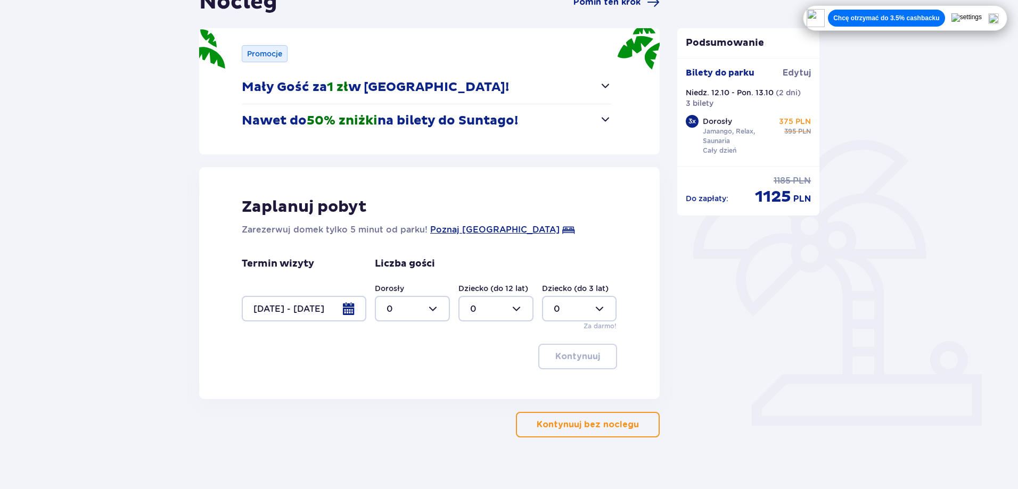
click at [136, 327] on div "Nocleg Pomiń ten krok Promocje Mały Gość za 1 zł w Suntago Village! Noc za złot…" at bounding box center [509, 230] width 1018 height 543
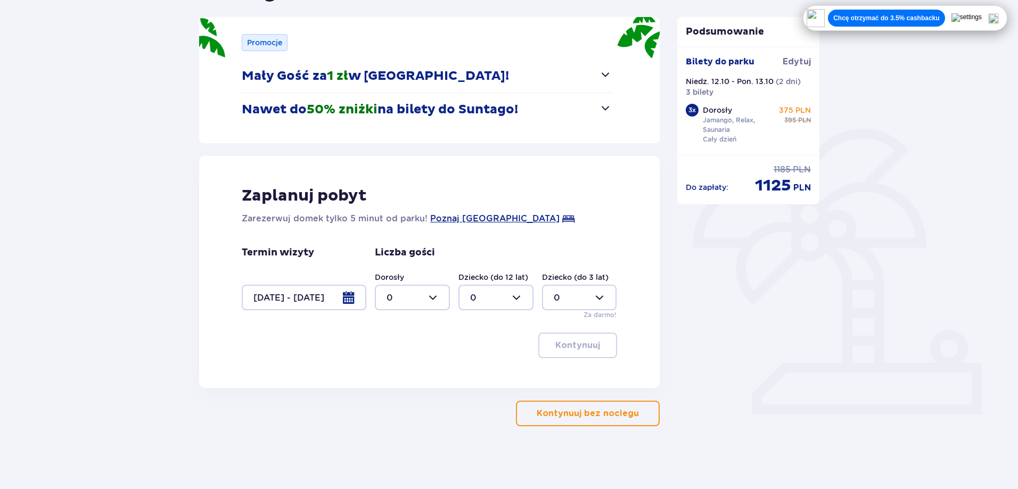
scroll to position [136, 0]
click at [419, 300] on div at bounding box center [412, 297] width 75 height 26
click at [390, 392] on p "3" at bounding box center [389, 396] width 5 height 12
type input "3"
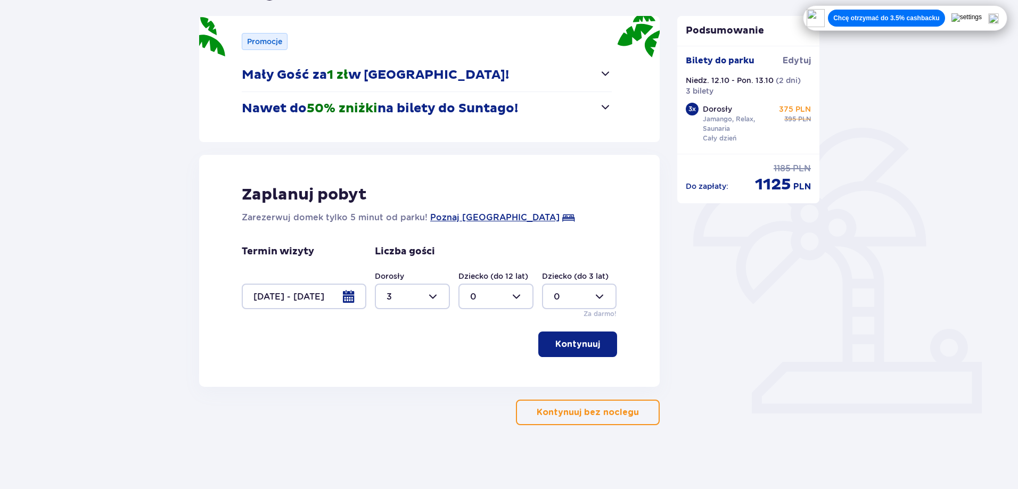
click at [578, 338] on button "Kontynuuj" at bounding box center [577, 345] width 79 height 26
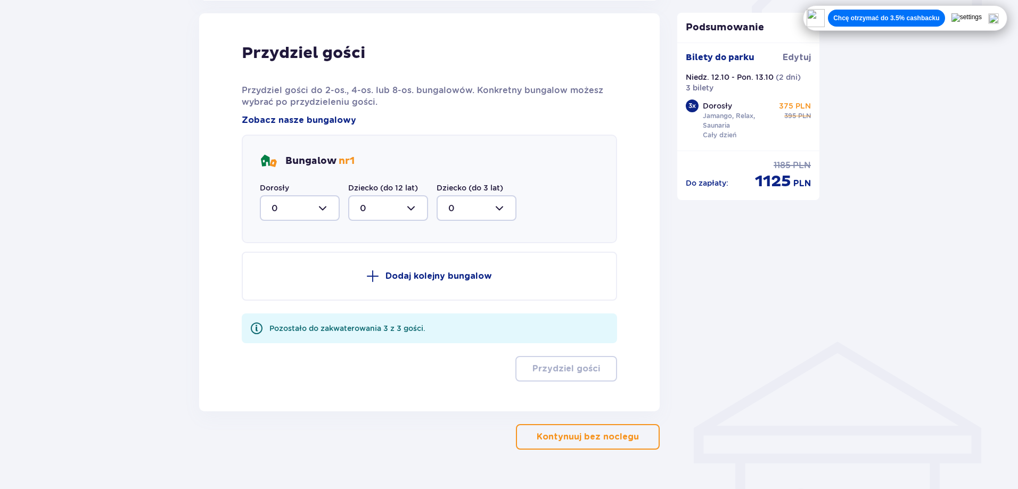
scroll to position [523, 0]
click at [301, 202] on div at bounding box center [300, 208] width 80 height 26
click at [280, 301] on div "3" at bounding box center [300, 307] width 56 height 12
type input "3"
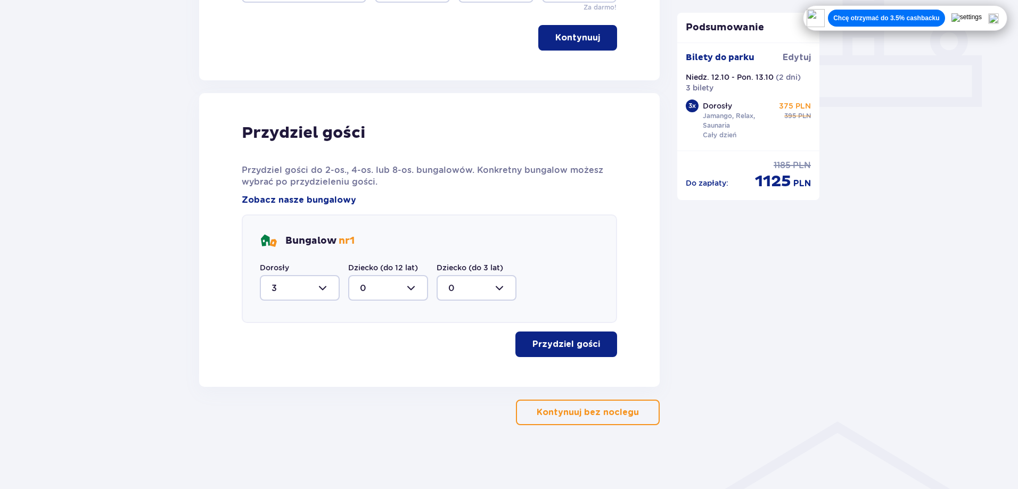
scroll to position [443, 0]
click at [540, 343] on p "Przydziel gości" at bounding box center [567, 345] width 68 height 12
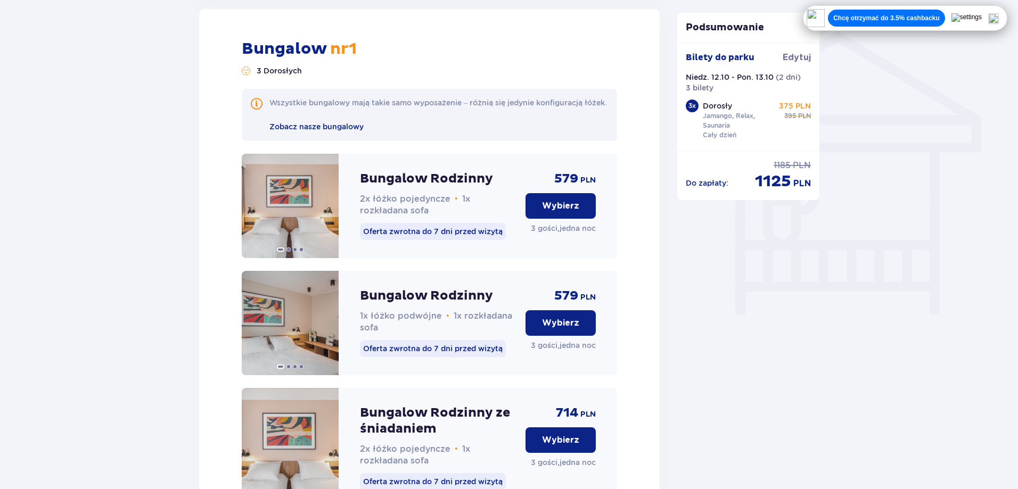
scroll to position [830, 0]
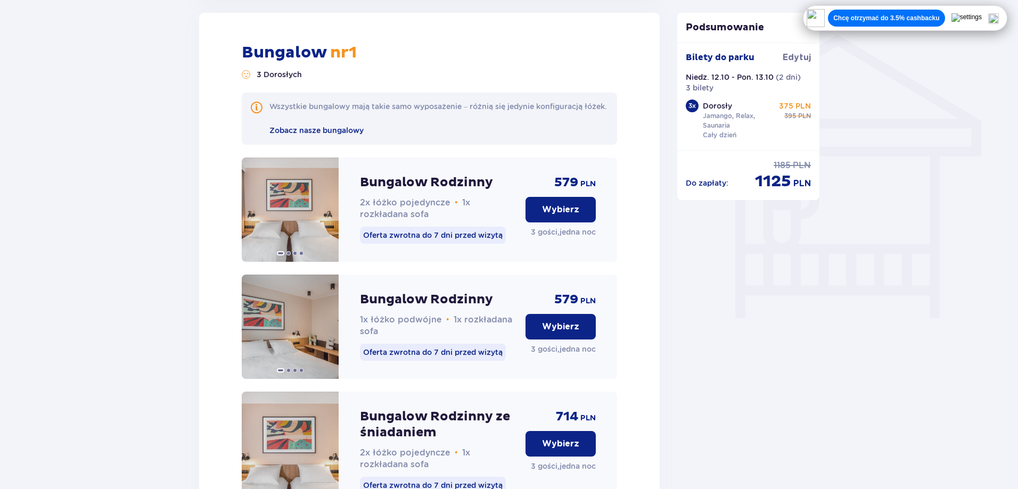
click at [547, 216] on p "Wybierz" at bounding box center [560, 210] width 37 height 12
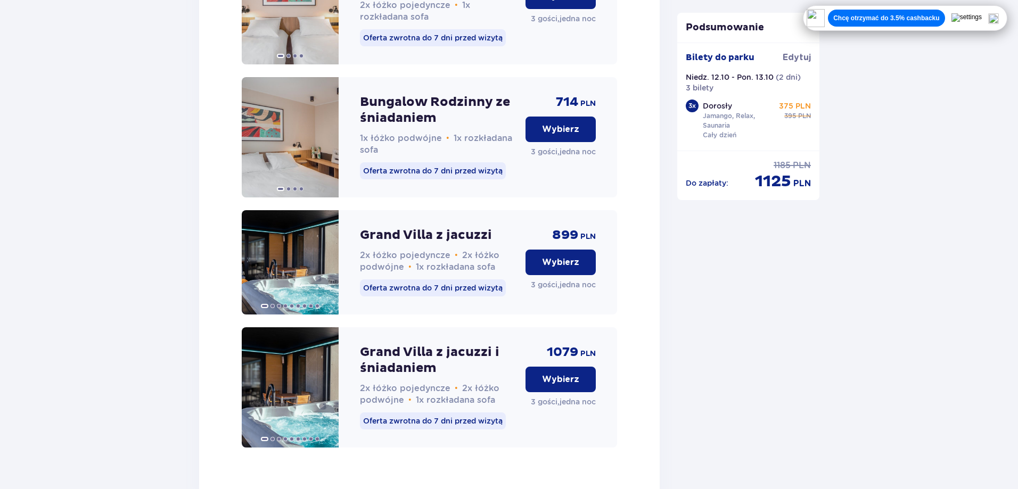
scroll to position [1276, 0]
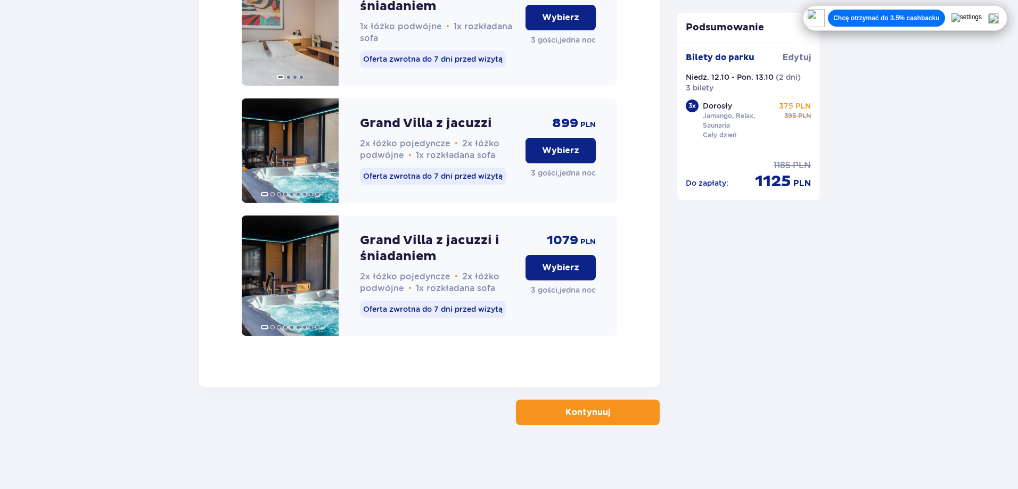
click at [594, 414] on p "Kontynuuj" at bounding box center [588, 413] width 45 height 12
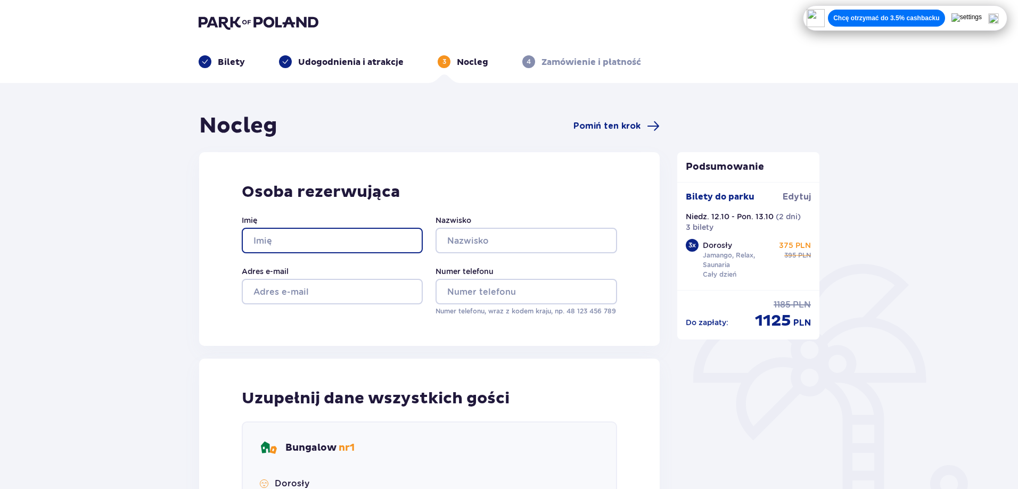
click at [329, 239] on input "Imię" at bounding box center [332, 241] width 181 height 26
type input "Kacper"
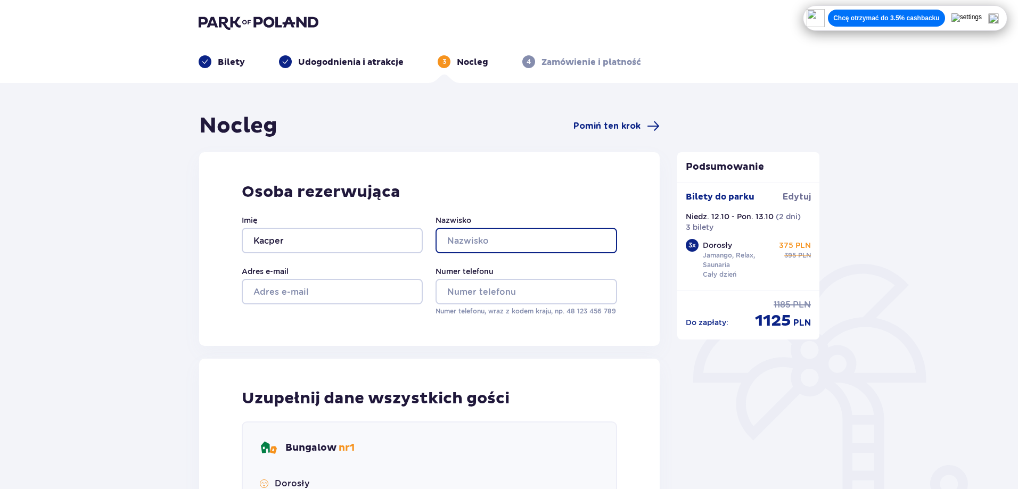
type input "Obarski"
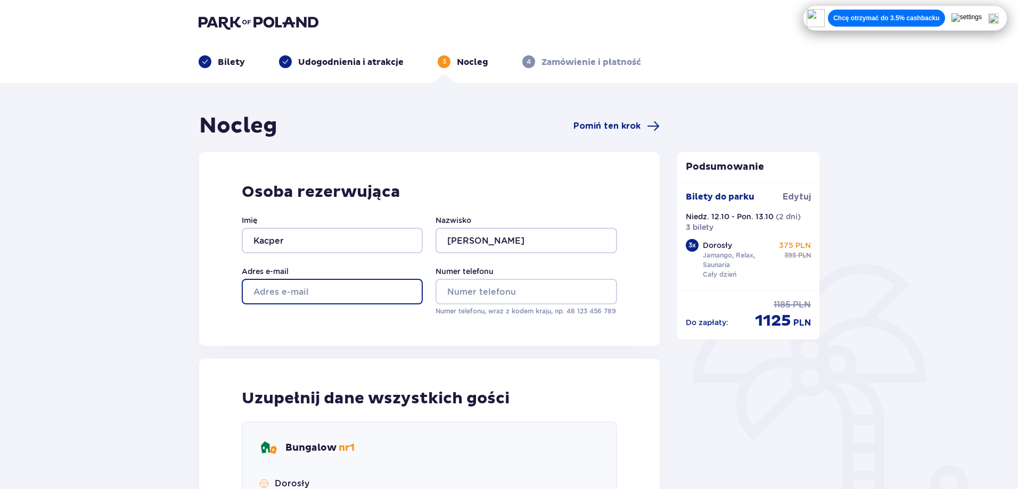
type input "kacperobarski2001@gmail.com"
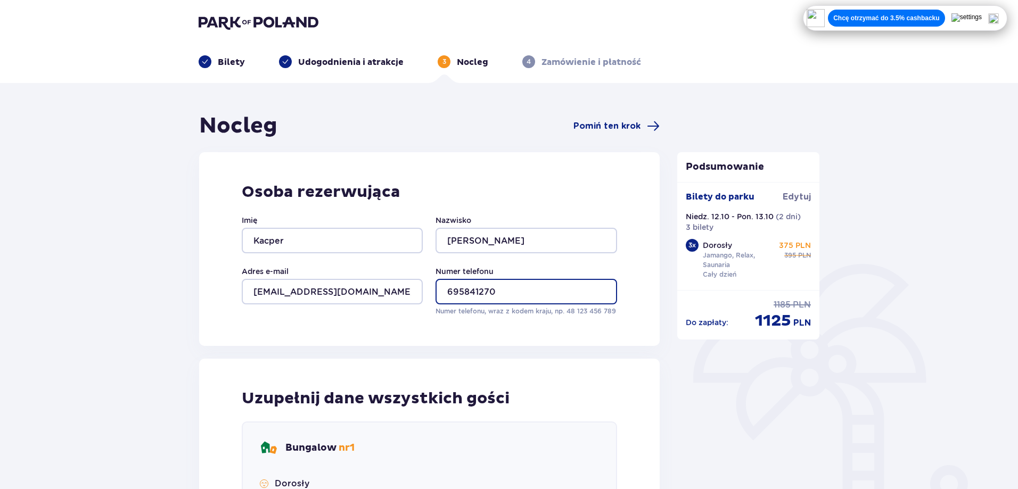
drag, startPoint x: 495, startPoint y: 294, endPoint x: 366, endPoint y: 281, distance: 129.5
click at [373, 282] on div "Imię Kacper Nazwisko Obarski Adres e-mail kacperobarski2001@gmail.com Numer tel…" at bounding box center [429, 265] width 375 height 101
click at [522, 358] on div "Nocleg Pomiń ten krok Osoba rezerwująca Imię Kacper Nazwisko Obarski Adres e-ma…" at bounding box center [429, 472] width 461 height 719
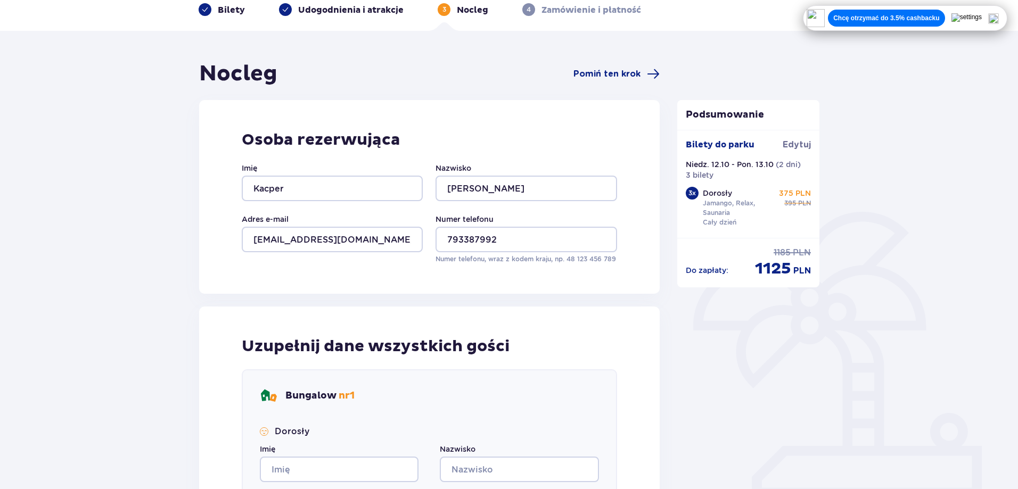
scroll to position [124, 0]
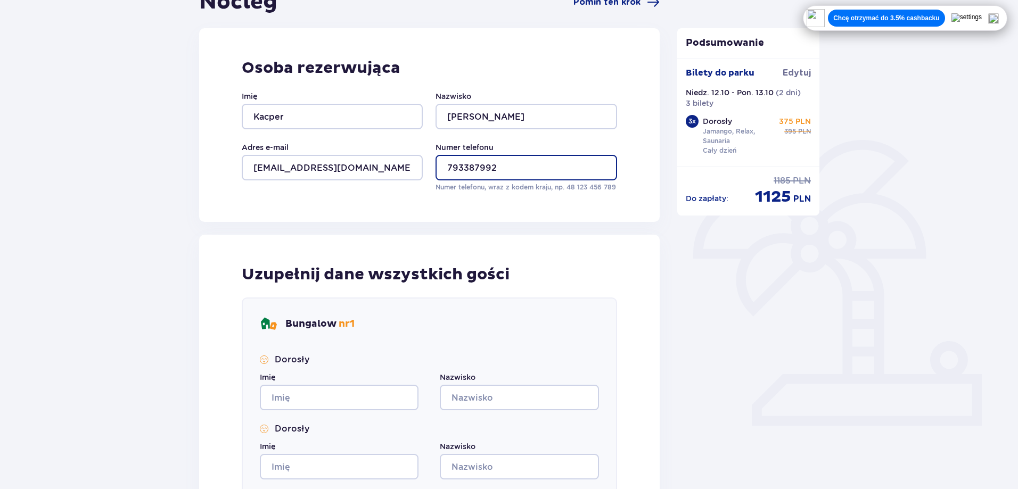
click at [443, 168] on input "793387992" at bounding box center [526, 168] width 181 height 26
type input "48793387992"
click at [484, 215] on div "Osoba rezerwująca Imię Kacper Nazwisko Obarski Adres e-mail kacperobarski2001@g…" at bounding box center [429, 125] width 461 height 194
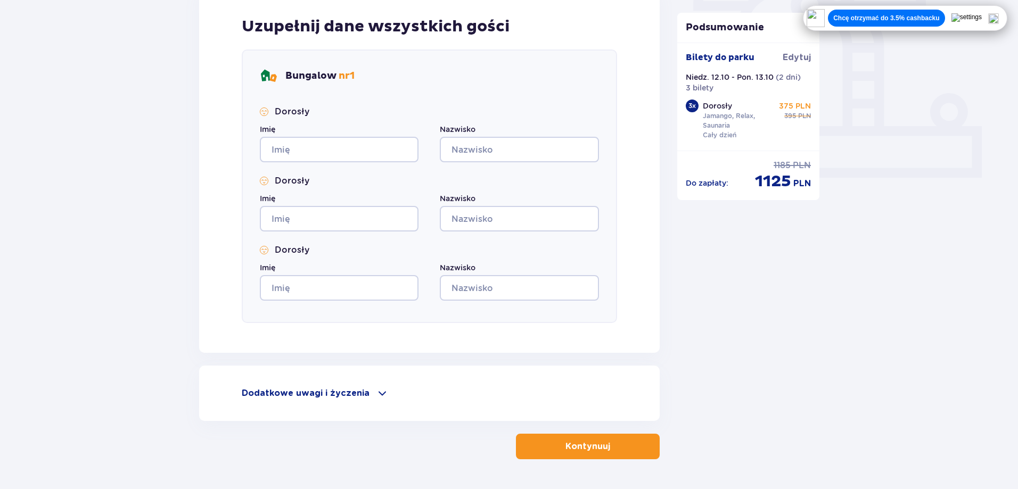
scroll to position [373, 0]
click at [312, 145] on input "Imię" at bounding box center [339, 149] width 159 height 26
type input "Kacper"
type input "Obarski"
type input "Kacper"
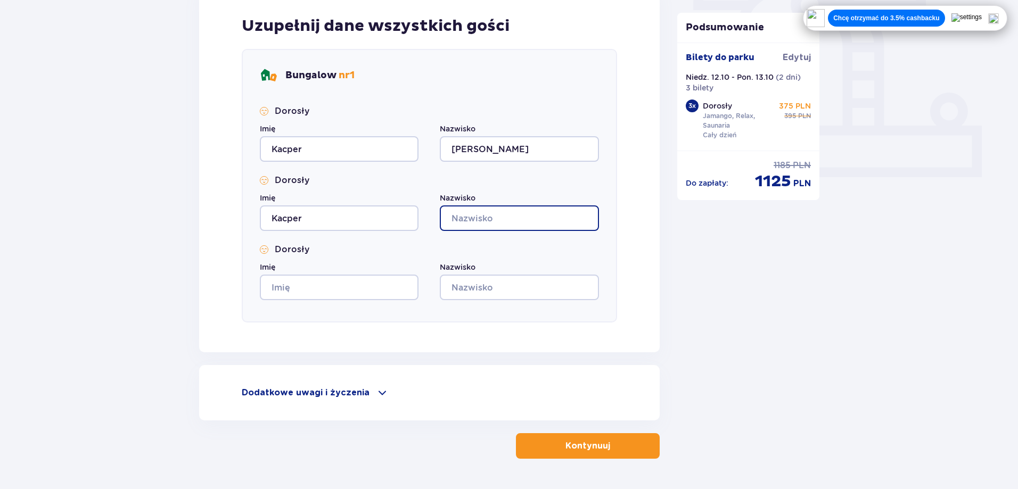
type input "Obarski"
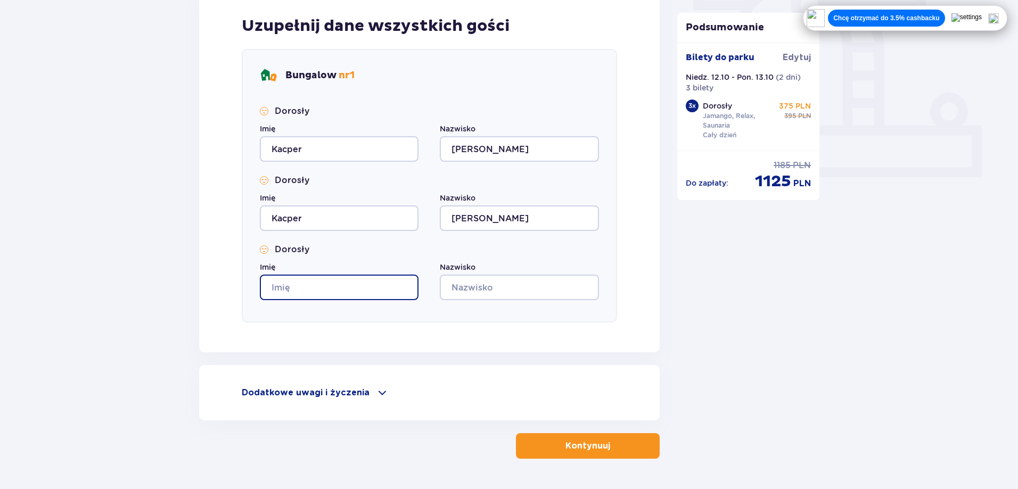
type input "Kacper"
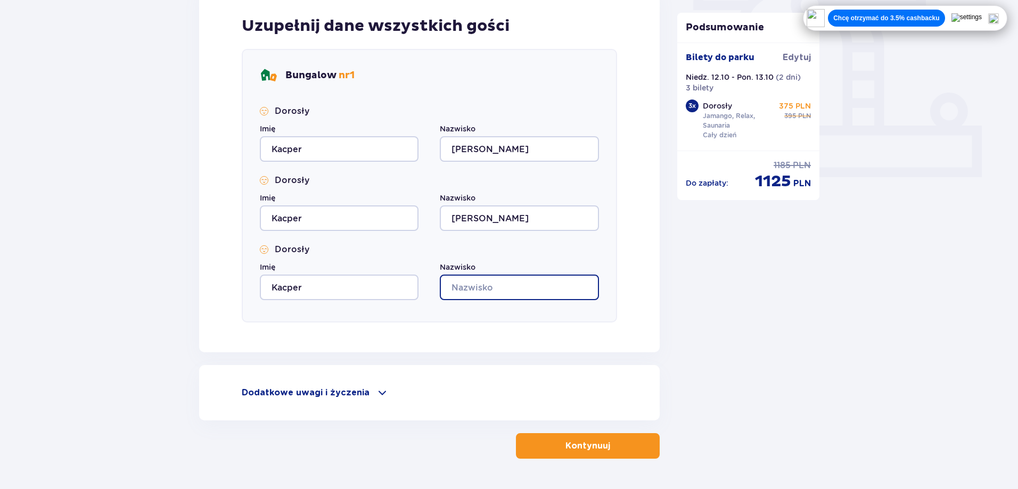
type input "Obarski"
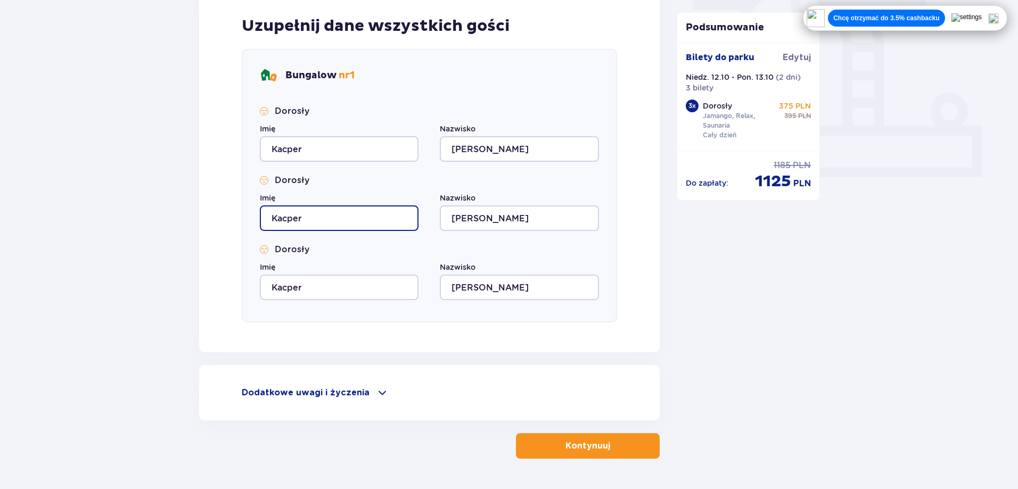
drag, startPoint x: 354, startPoint y: 213, endPoint x: 223, endPoint y: 200, distance: 131.1
click at [223, 200] on div "Uzupełnij dane wszystkich gości Bungalow nr 1 Dorosły Imię Kacper Nazwisko Obar…" at bounding box center [429, 169] width 461 height 366
type input "Gracjan"
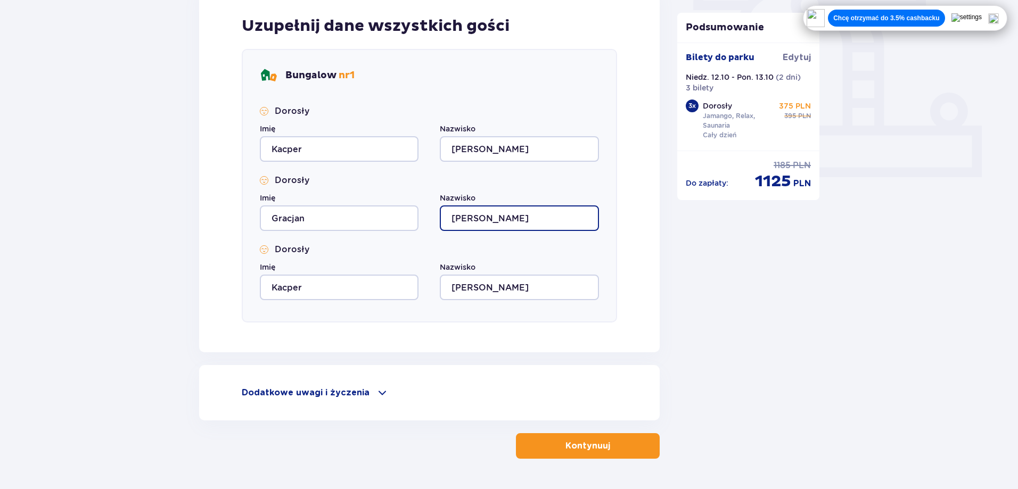
drag, startPoint x: 504, startPoint y: 225, endPoint x: 395, endPoint y: 217, distance: 108.9
click at [395, 217] on div "Imię Gracjan Nazwisko Obarski" at bounding box center [429, 212] width 339 height 38
type input "g"
type input "Trepczyński"
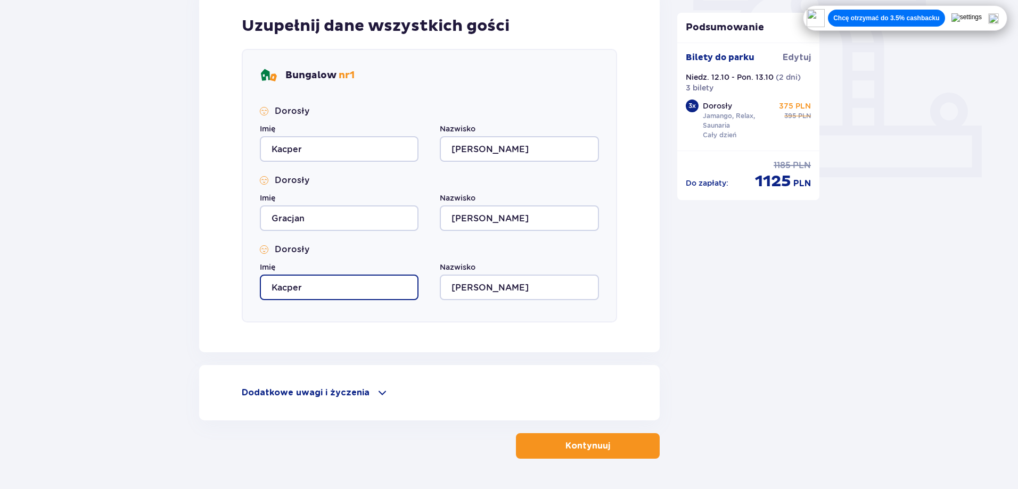
click at [337, 287] on input "Kacper" at bounding box center [339, 288] width 159 height 26
type input "K"
type input "Oliwier"
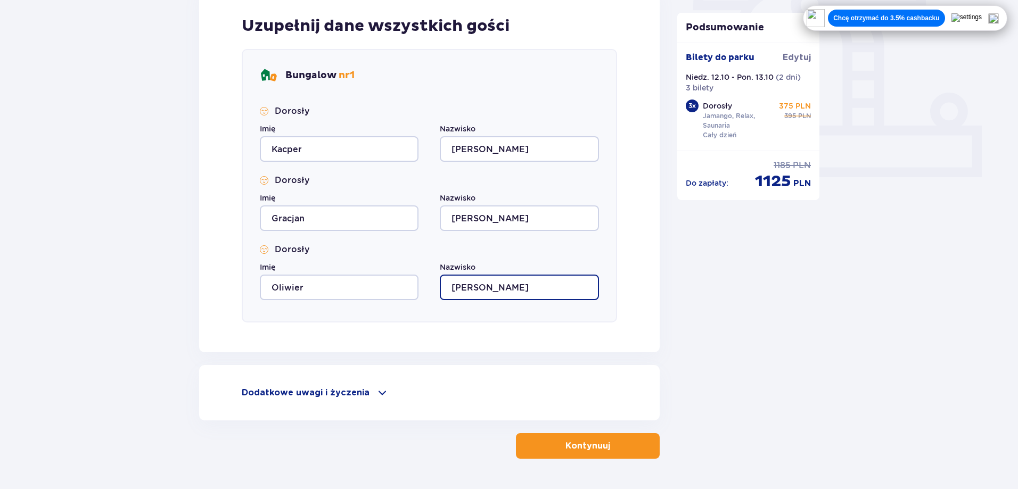
drag, startPoint x: 511, startPoint y: 283, endPoint x: 395, endPoint y: 292, distance: 116.4
click at [396, 292] on div "Imię Oliwier Nazwisko Obarski" at bounding box center [429, 281] width 339 height 38
type input "g"
type input "Korzeński"
click at [137, 345] on div "Nocleg Pomiń ten krok Osoba rezerwująca Imię Kacper Nazwisko Obarski Adres e-ma…" at bounding box center [509, 116] width 1018 height 813
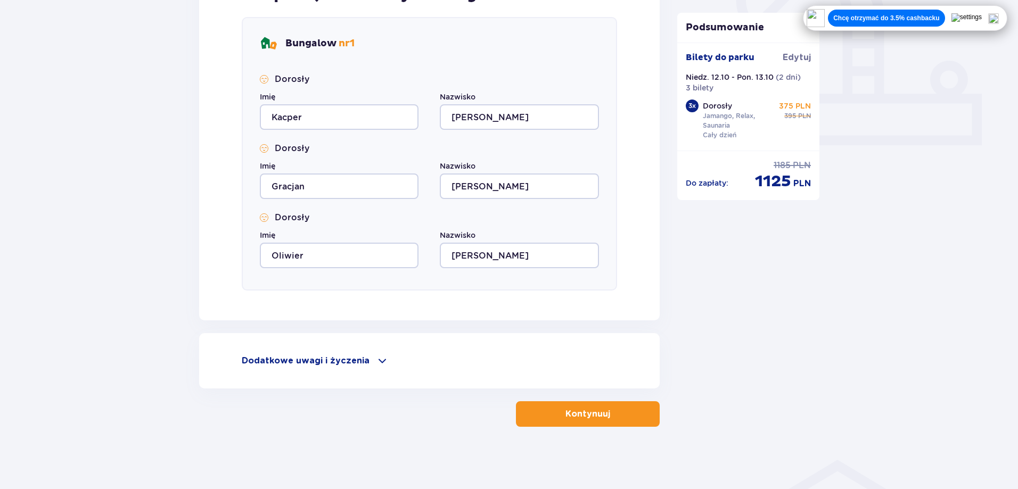
scroll to position [406, 0]
click at [255, 357] on p "Dodatkowe uwagi i życzenia" at bounding box center [306, 360] width 128 height 12
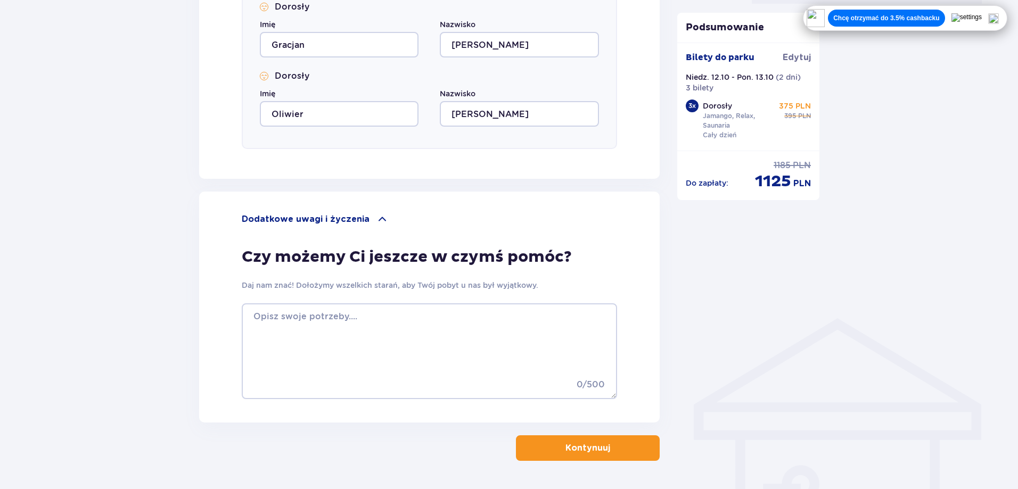
scroll to position [582, 0]
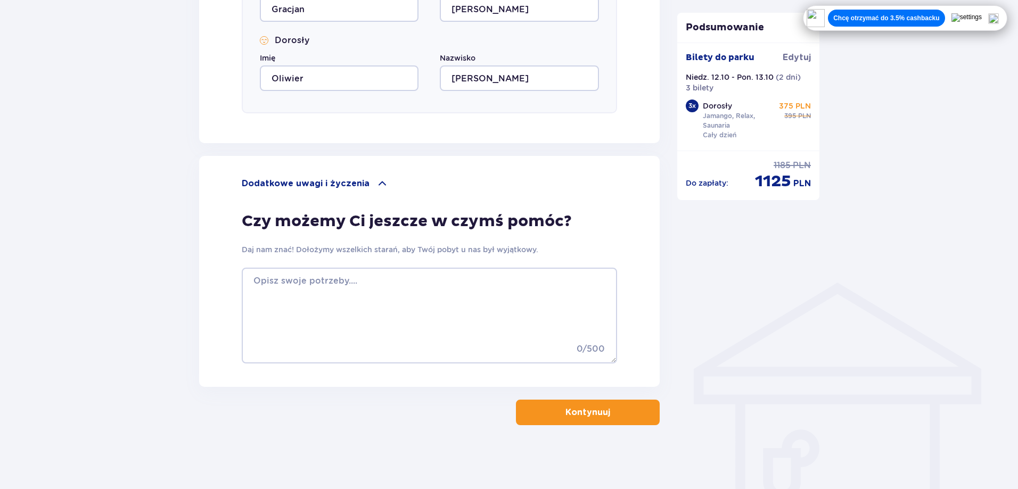
click at [333, 180] on p "Dodatkowe uwagi i życzenia" at bounding box center [306, 184] width 128 height 12
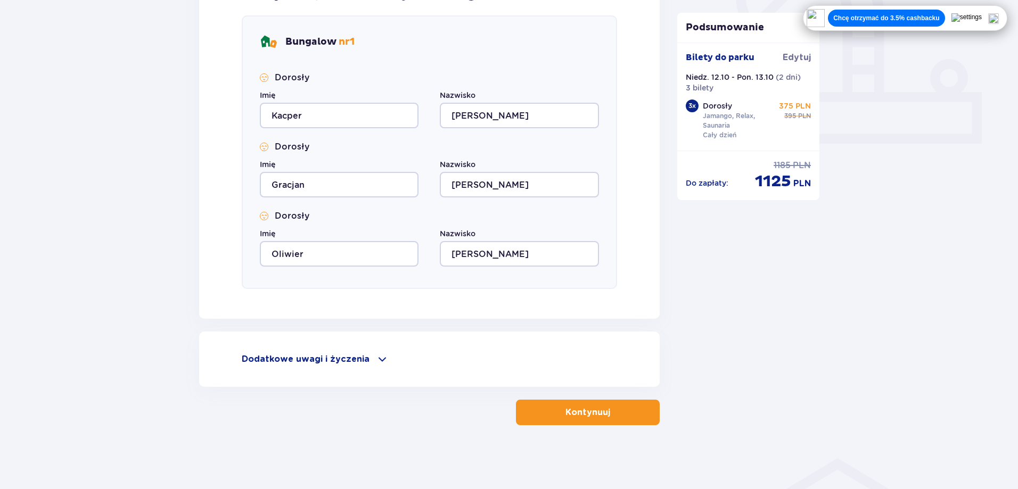
scroll to position [406, 0]
click at [566, 414] on p "Kontynuuj" at bounding box center [588, 413] width 45 height 12
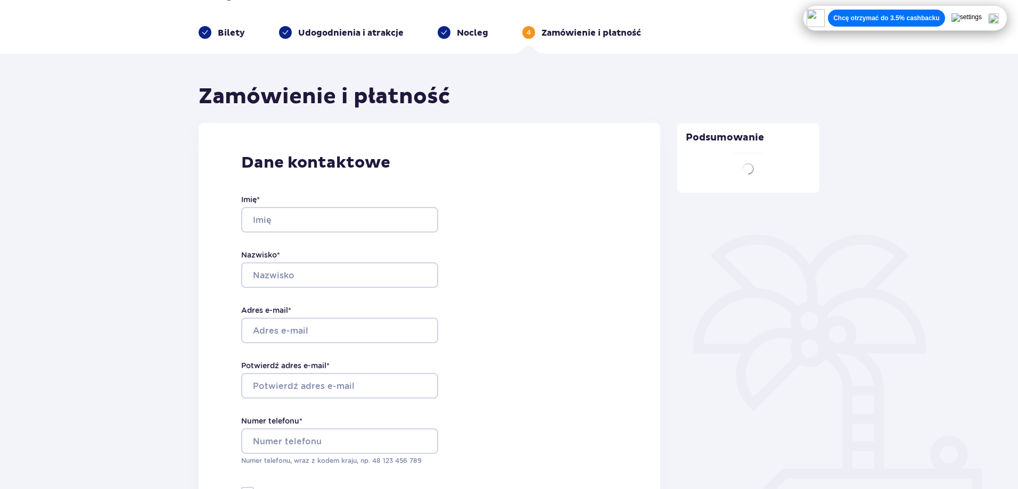
type input "Kacper"
type input "Obarski"
type input "kacperobarski2001@gmail.com"
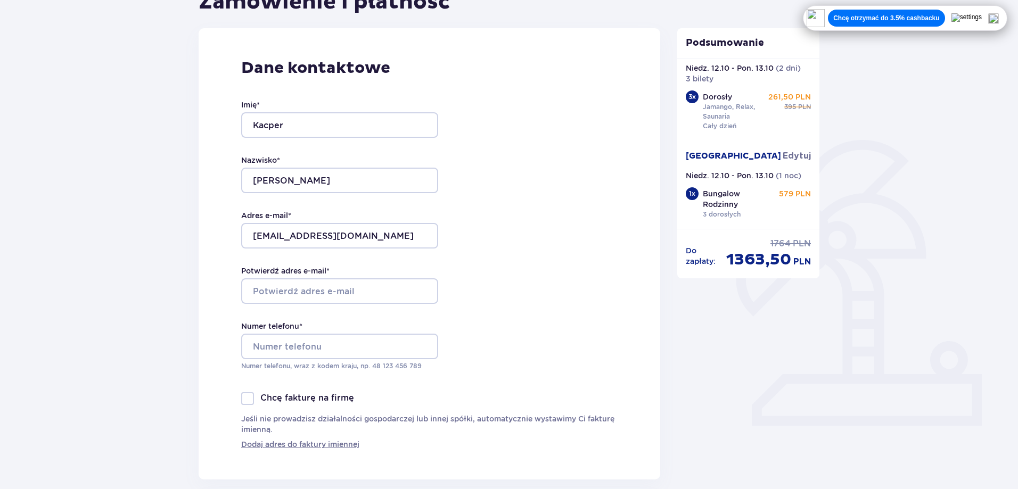
scroll to position [26, 0]
drag, startPoint x: 709, startPoint y: 260, endPoint x: 799, endPoint y: 270, distance: 90.6
click at [799, 270] on div "Do zapłaty : cena regularna 1764 PLN cena po obniżce 1363,50 PLN" at bounding box center [749, 254] width 126 height 32
click at [558, 250] on div "Dane kontaktowe Imię * Kacper Nazwisko * Obarski Adres e-mail * kacperobarski20…" at bounding box center [430, 254] width 462 height 452
click at [325, 290] on input "Potwierdź adres e-mail *" at bounding box center [339, 291] width 197 height 26
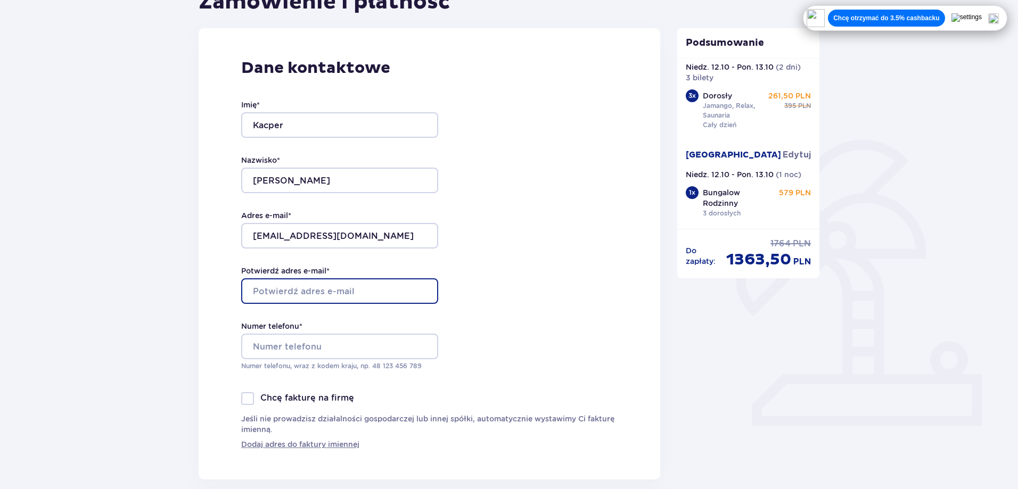
type input "kacperobarski2001@gmail.com"
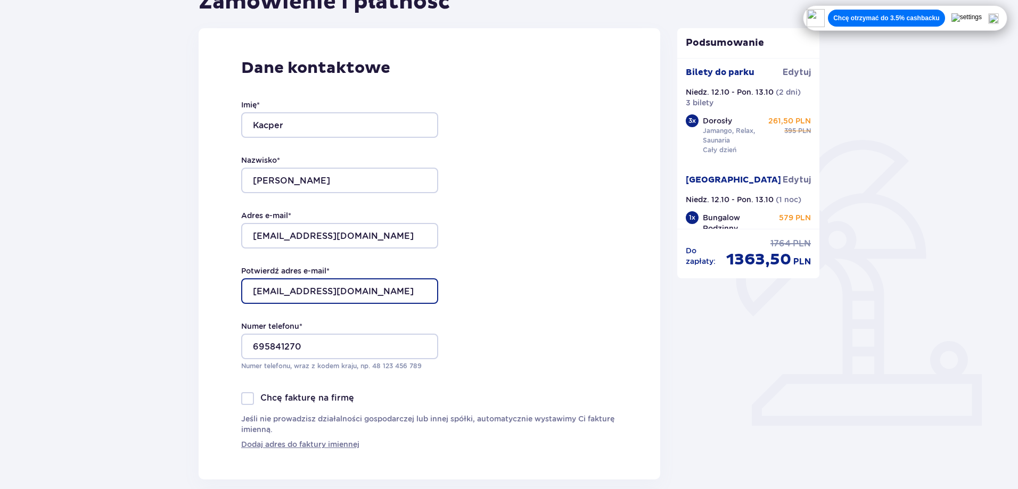
scroll to position [0, 0]
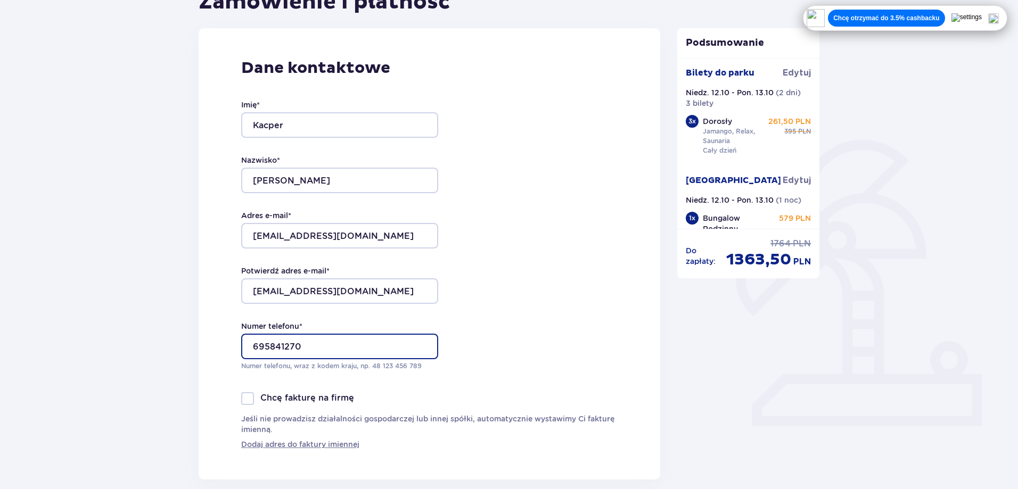
drag, startPoint x: 342, startPoint y: 351, endPoint x: 228, endPoint y: 363, distance: 114.6
click at [228, 363] on div "Dane kontaktowe Imię * Kacper Nazwisko * Obarski Adres e-mail * kacperobarski20…" at bounding box center [430, 254] width 462 height 452
type input "48793387992"
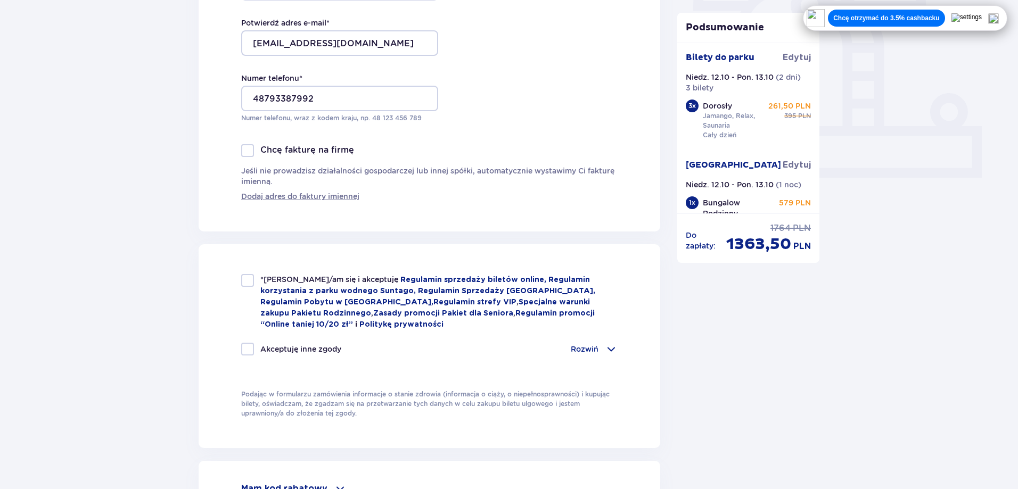
scroll to position [373, 0]
click at [243, 277] on div at bounding box center [247, 280] width 13 height 13
checkbox input "true"
click at [245, 350] on div at bounding box center [247, 348] width 13 height 13
checkbox input "true"
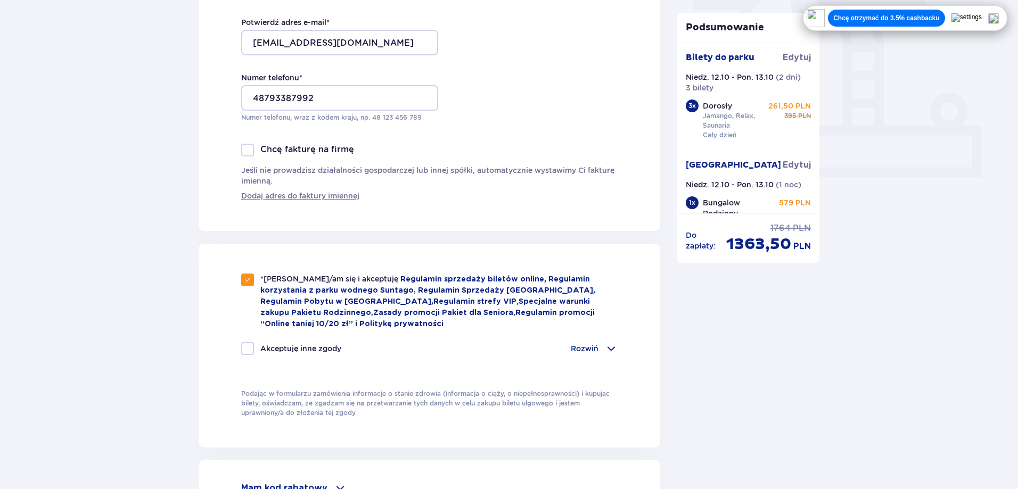
checkbox input "true"
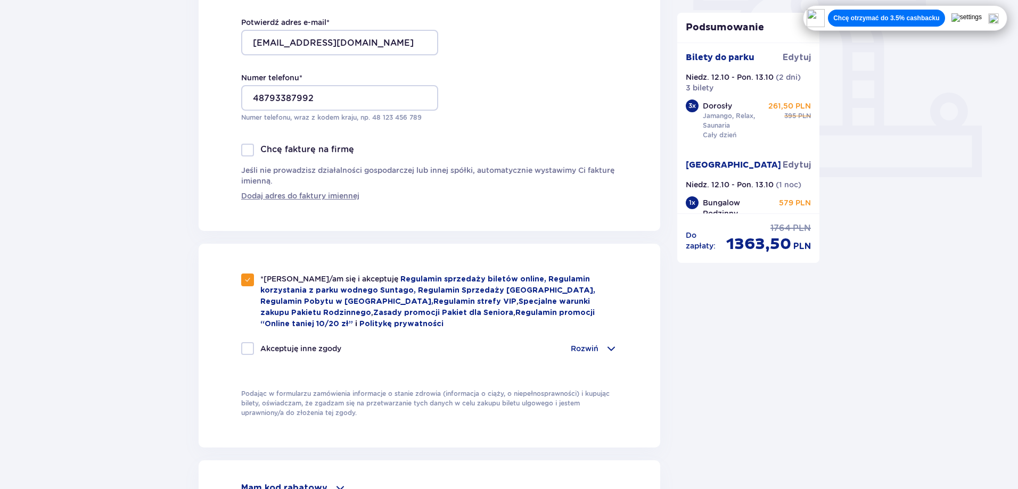
checkbox input "true"
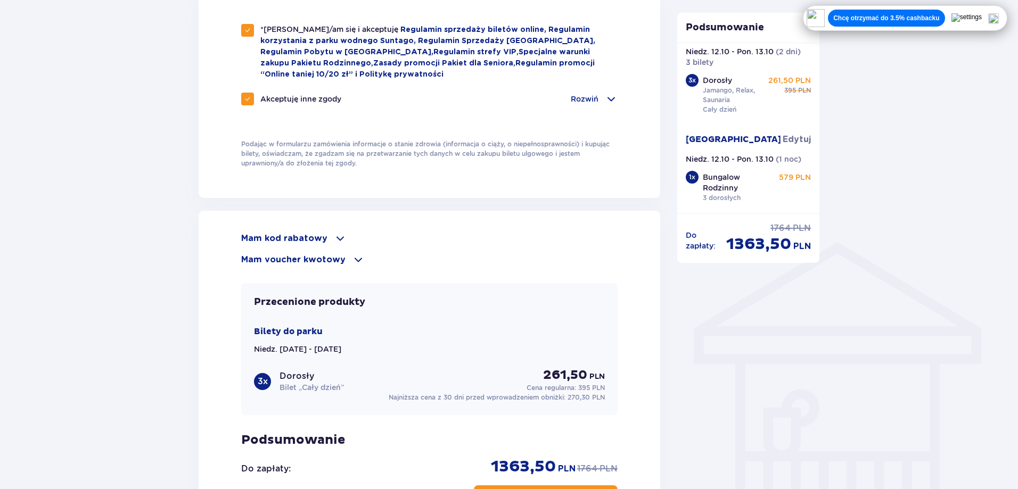
scroll to position [621, 0]
drag, startPoint x: 526, startPoint y: 386, endPoint x: 595, endPoint y: 387, distance: 68.7
click at [595, 387] on p "Cena regularna: 395 PLN" at bounding box center [566, 389] width 78 height 10
click at [562, 409] on div "Przecenione produkty Bilety do parku Niedz. 12.10.25 - Pon. 13.10.25 3 x Dorosł…" at bounding box center [429, 350] width 376 height 132
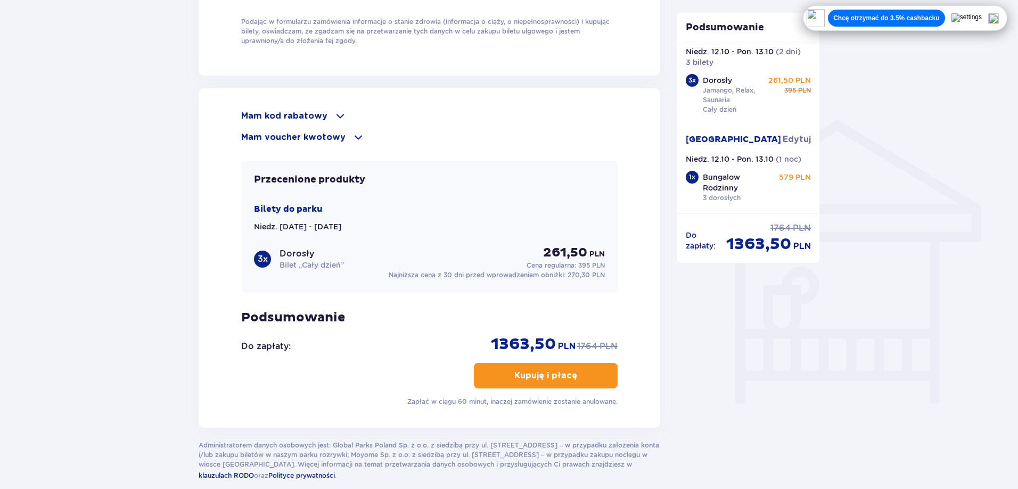
scroll to position [746, 0]
drag, startPoint x: 584, startPoint y: 341, endPoint x: 617, endPoint y: 343, distance: 33.1
click at [617, 343] on div "cena regularna 1764 PLN" at bounding box center [597, 346] width 40 height 12
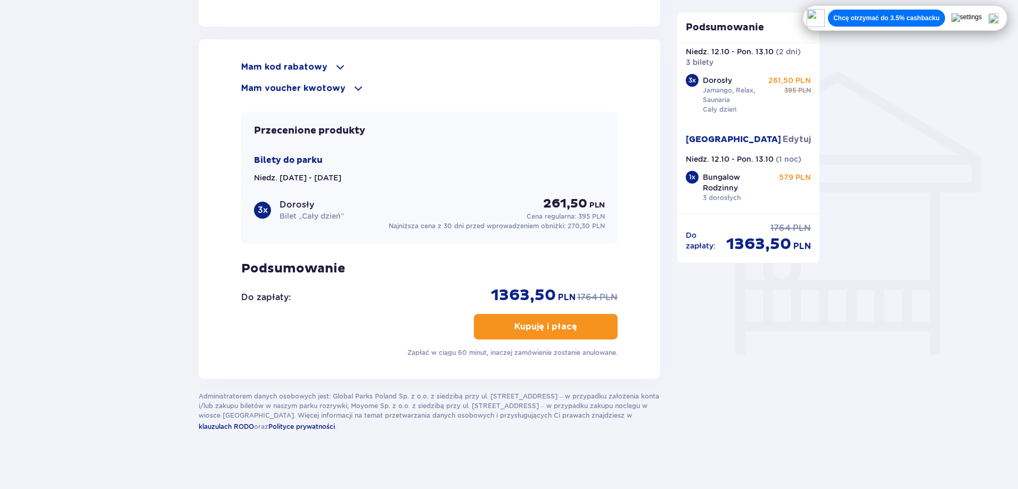
scroll to position [798, 0]
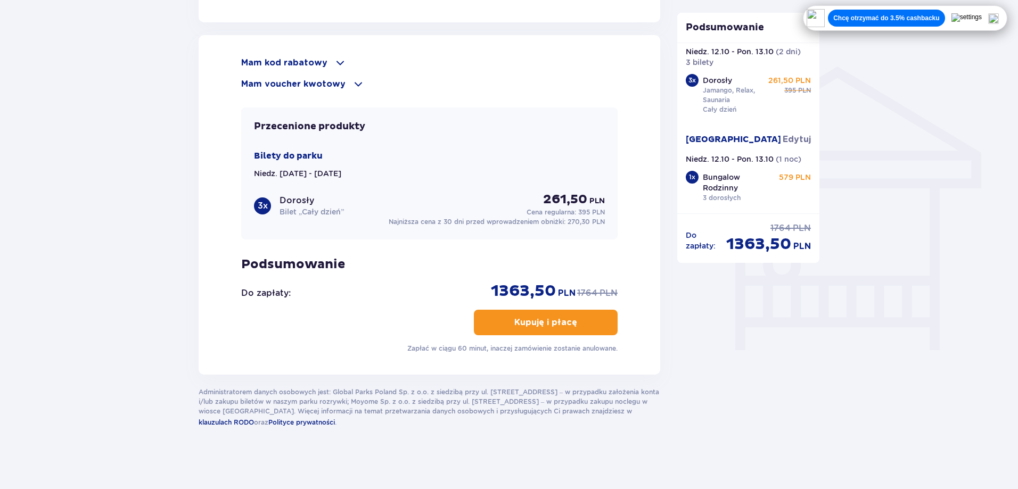
click at [515, 318] on p "Kupuję i płacę" at bounding box center [545, 323] width 63 height 12
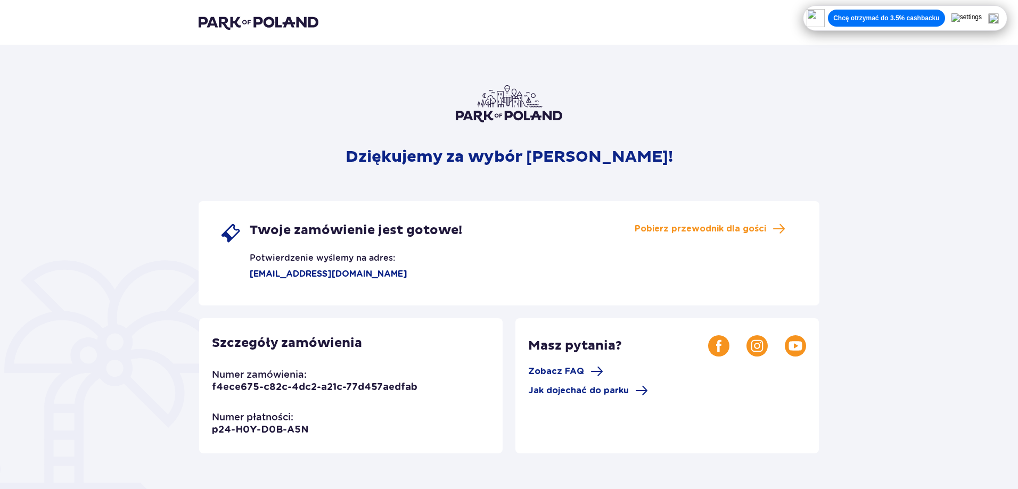
click at [258, 24] on img at bounding box center [259, 22] width 120 height 15
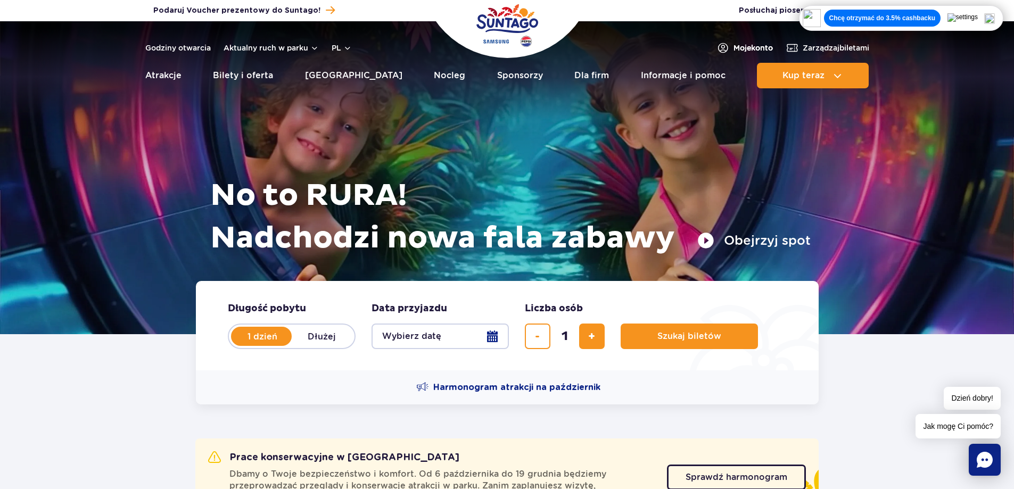
click at [722, 46] on img at bounding box center [723, 48] width 13 height 13
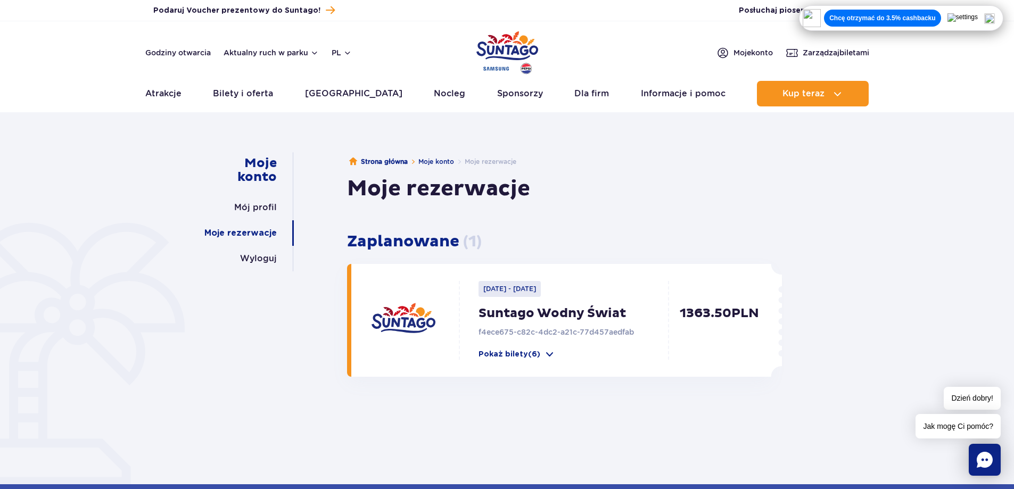
scroll to position [124, 0]
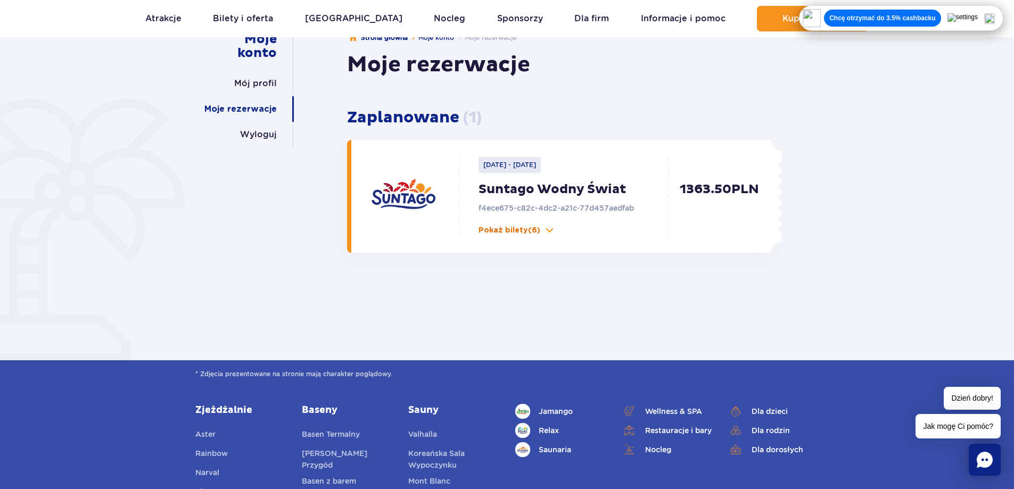
click at [532, 229] on p "Pokaż bilety (6)" at bounding box center [510, 230] width 62 height 11
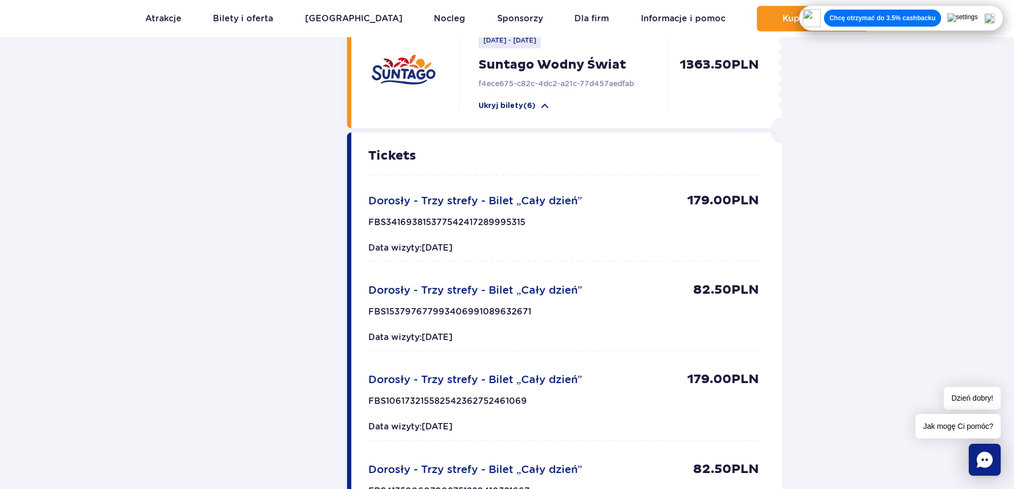
scroll to position [0, 0]
